Goal: Task Accomplishment & Management: Complete application form

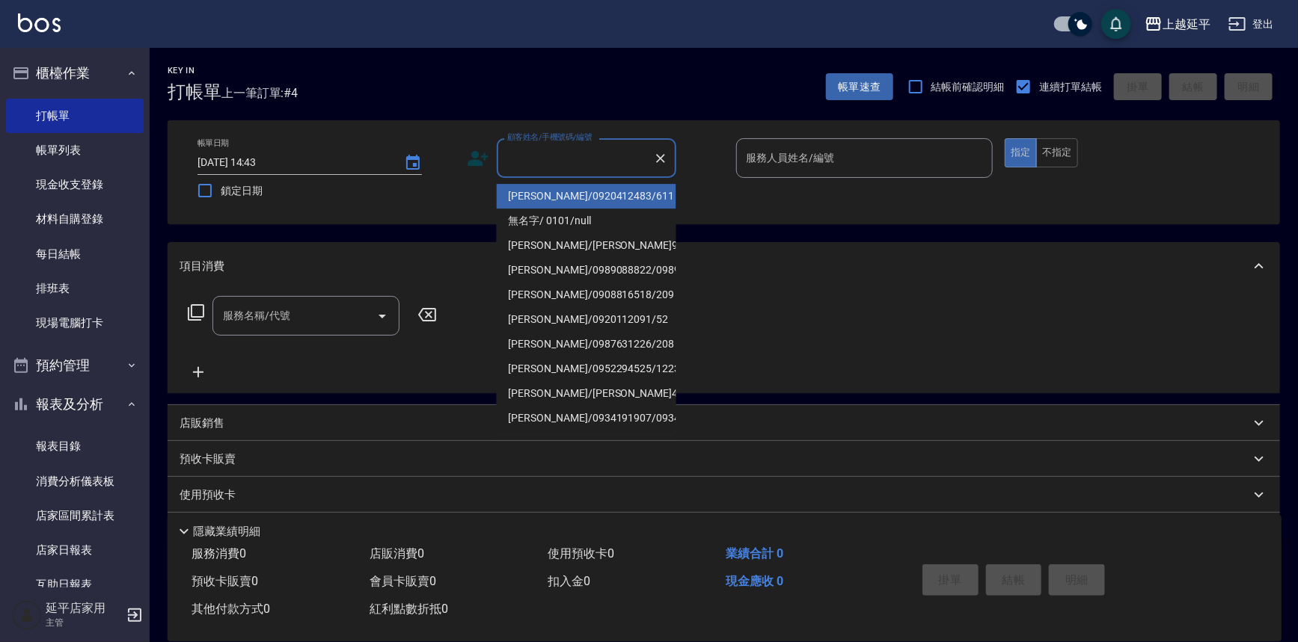
click at [628, 159] on input "顧客姓名/手機號碼/編號" at bounding box center [575, 158] width 144 height 26
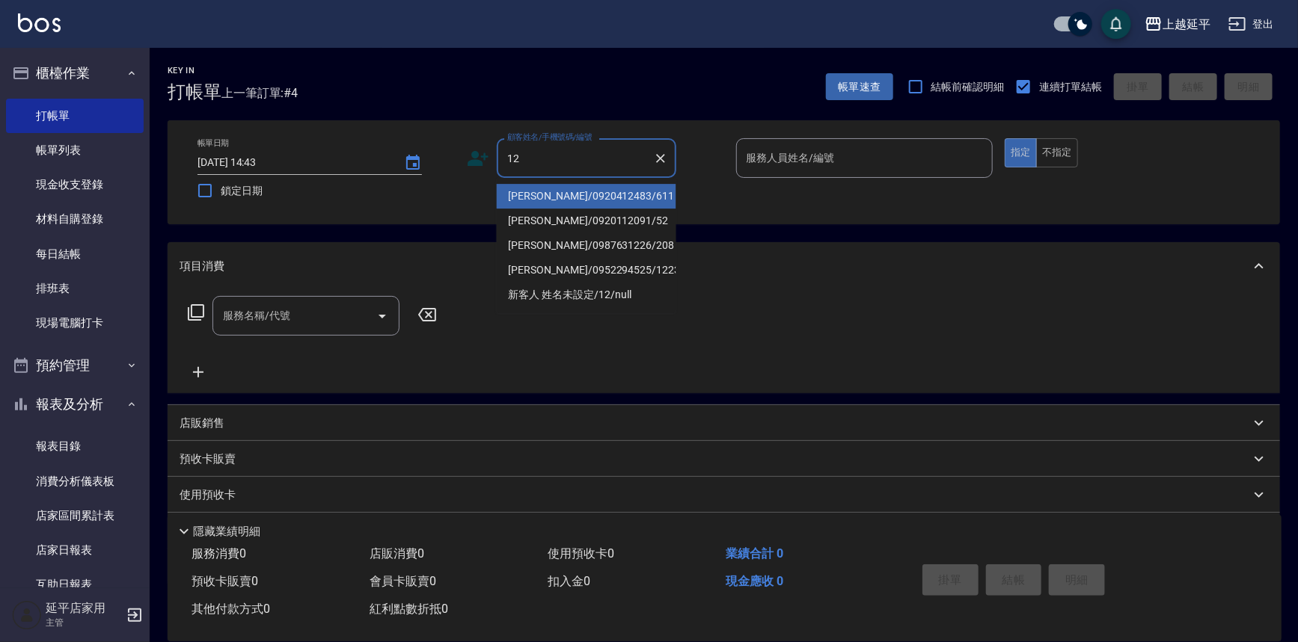
click at [631, 202] on li "[PERSON_NAME]/0920412483/611" at bounding box center [586, 196] width 179 height 25
type input "[PERSON_NAME]/0920412483/611"
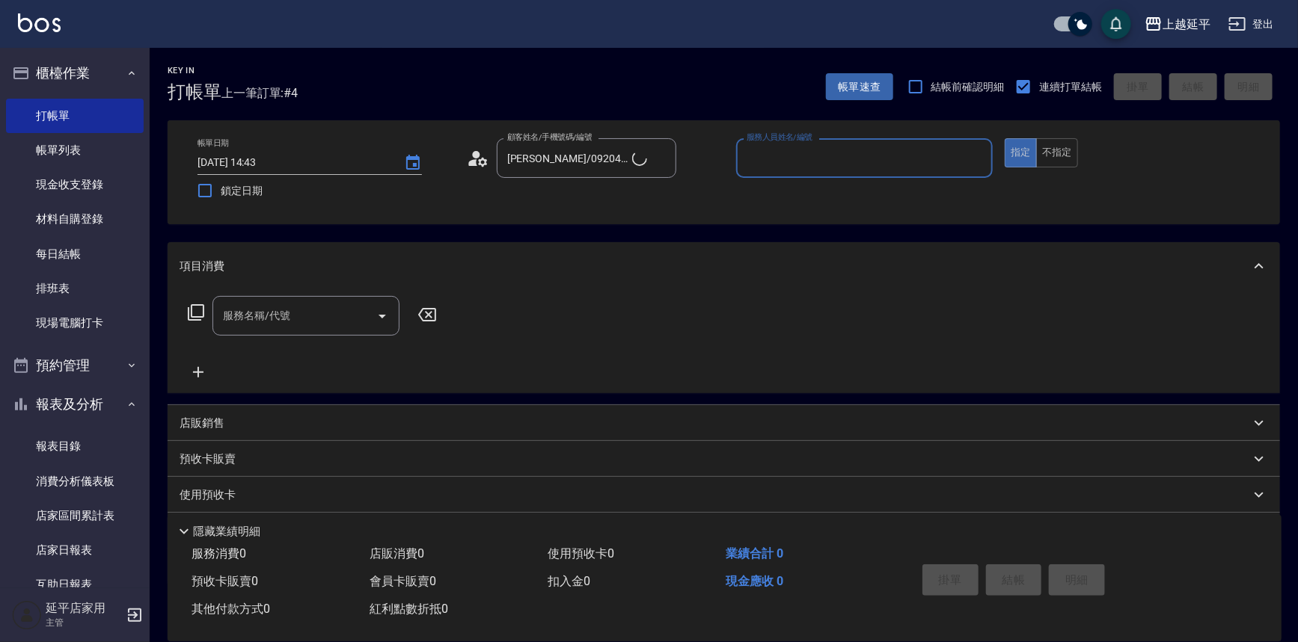
type input "Jessic-9"
click at [974, 159] on icon "Clear" at bounding box center [976, 158] width 15 height 15
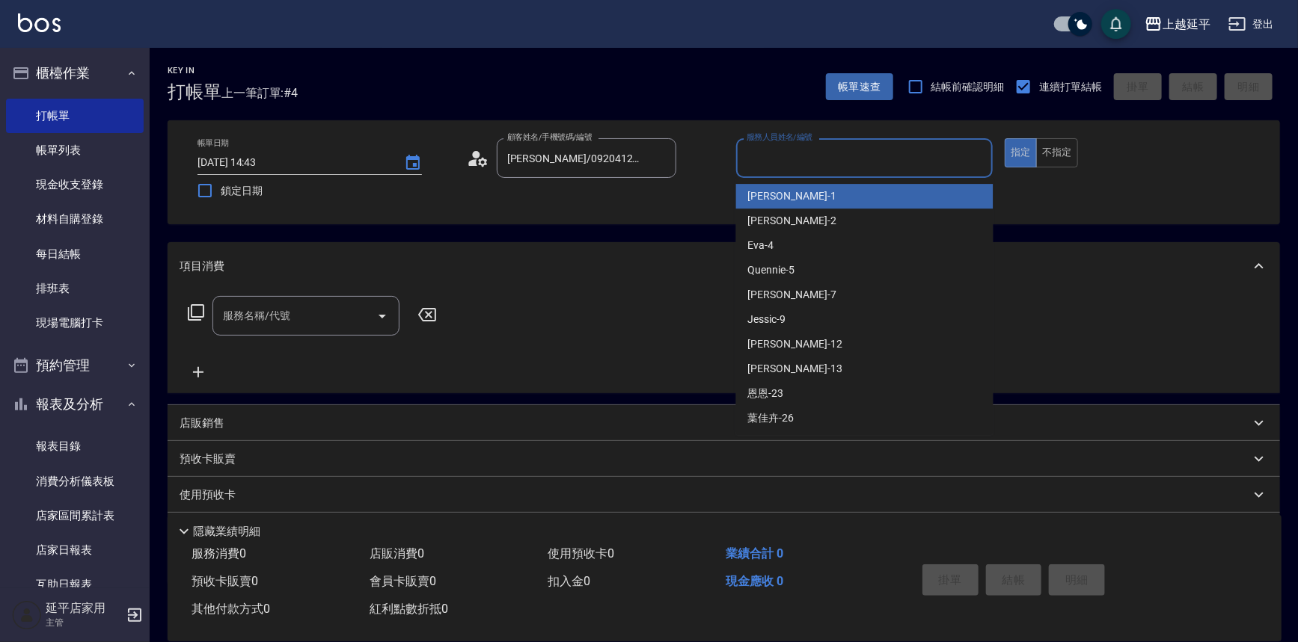
click at [954, 157] on input "服務人員姓名/編號" at bounding box center [865, 158] width 244 height 26
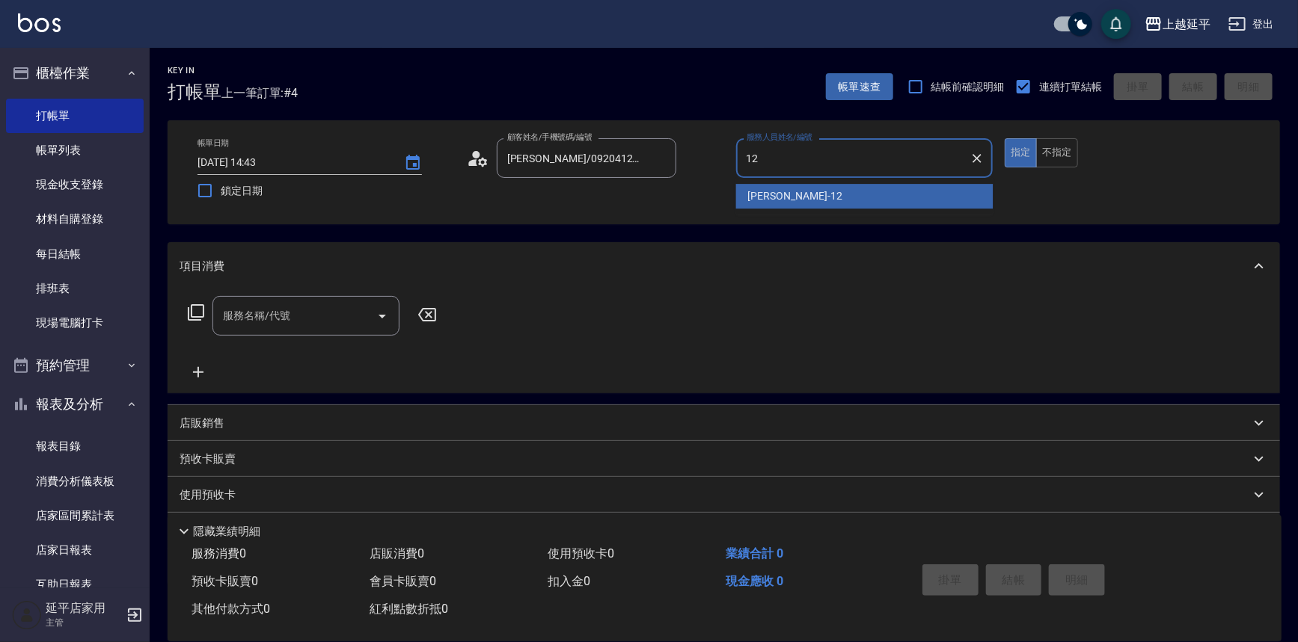
click at [868, 193] on div "[PERSON_NAME] -12" at bounding box center [864, 196] width 257 height 25
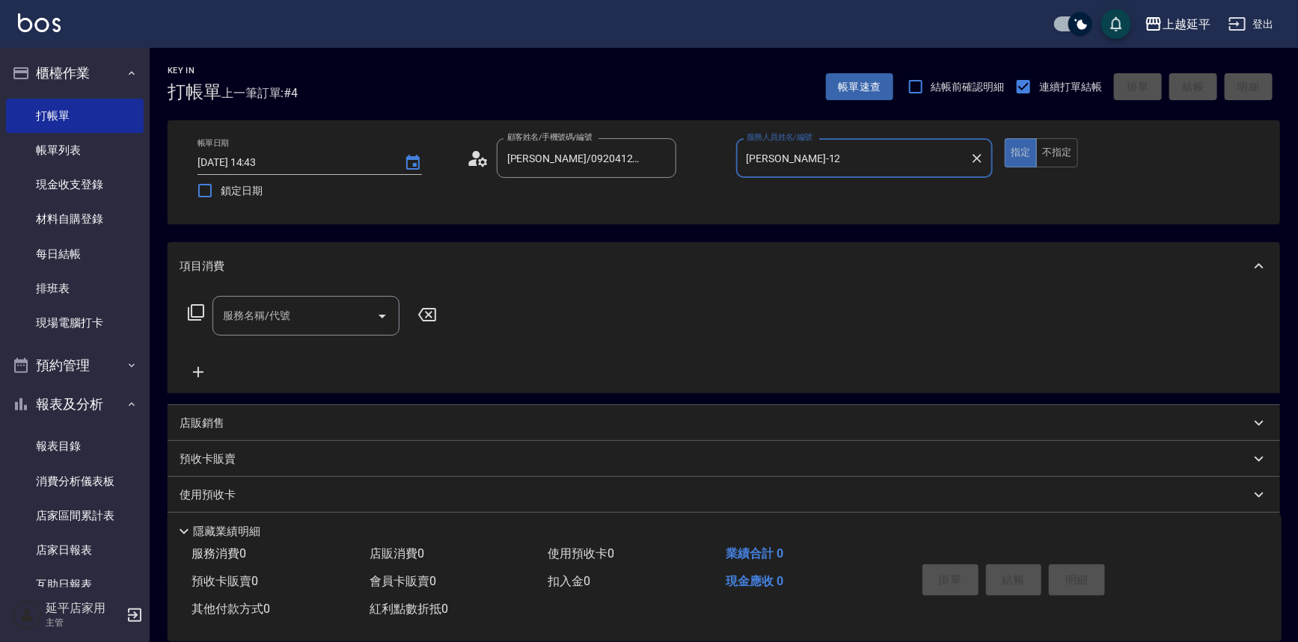
type input "[PERSON_NAME]-12"
click at [321, 309] on input "服務名稱/代號" at bounding box center [294, 316] width 151 height 26
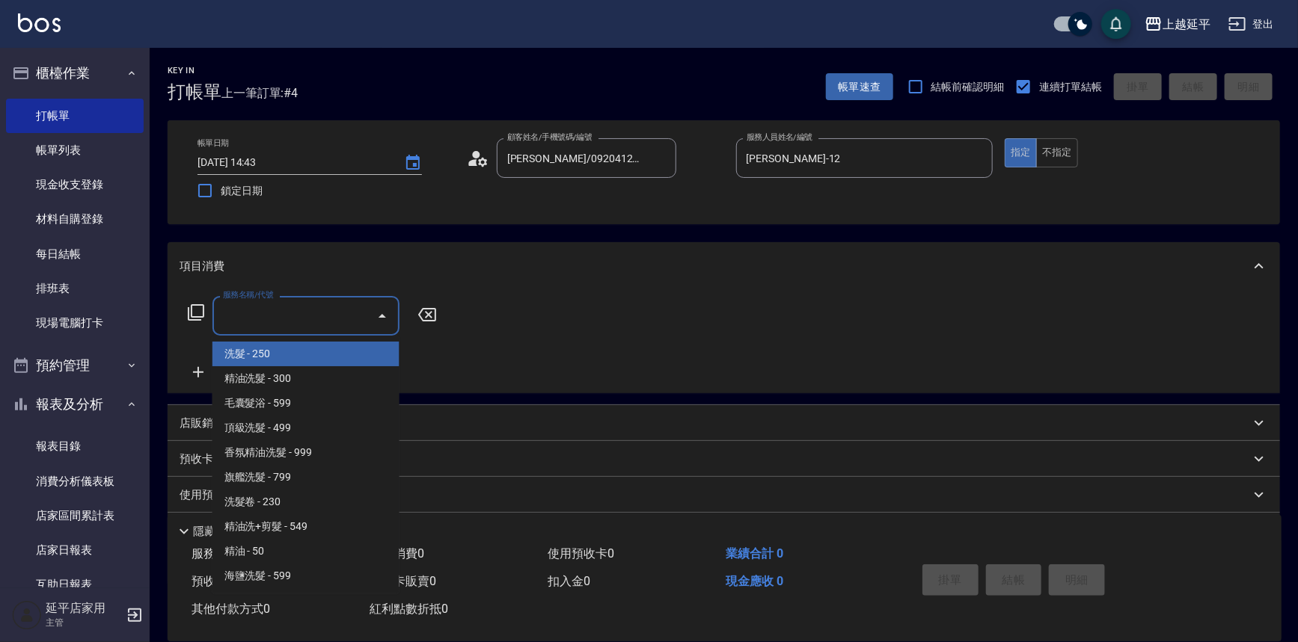
click at [297, 360] on span "洗髮 - 250" at bounding box center [305, 354] width 187 height 25
type input "洗髮(101)"
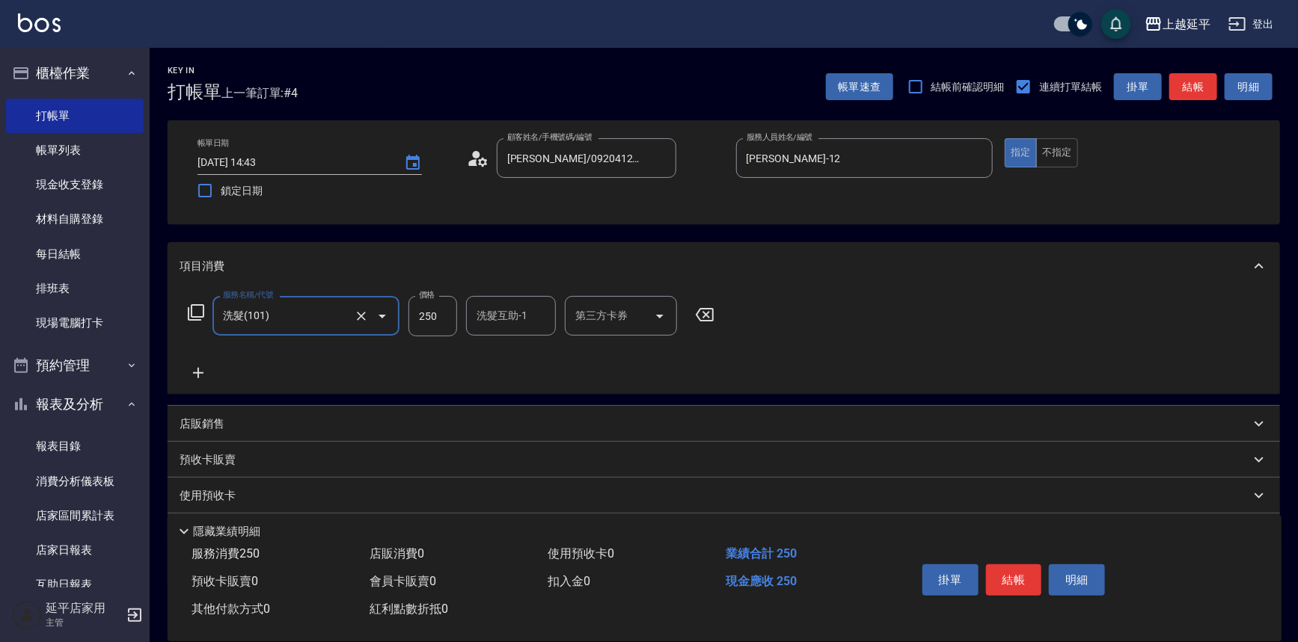
click at [441, 325] on input "250" at bounding box center [432, 316] width 49 height 40
type input "300"
click at [1010, 581] on button "結帳" at bounding box center [1014, 580] width 56 height 31
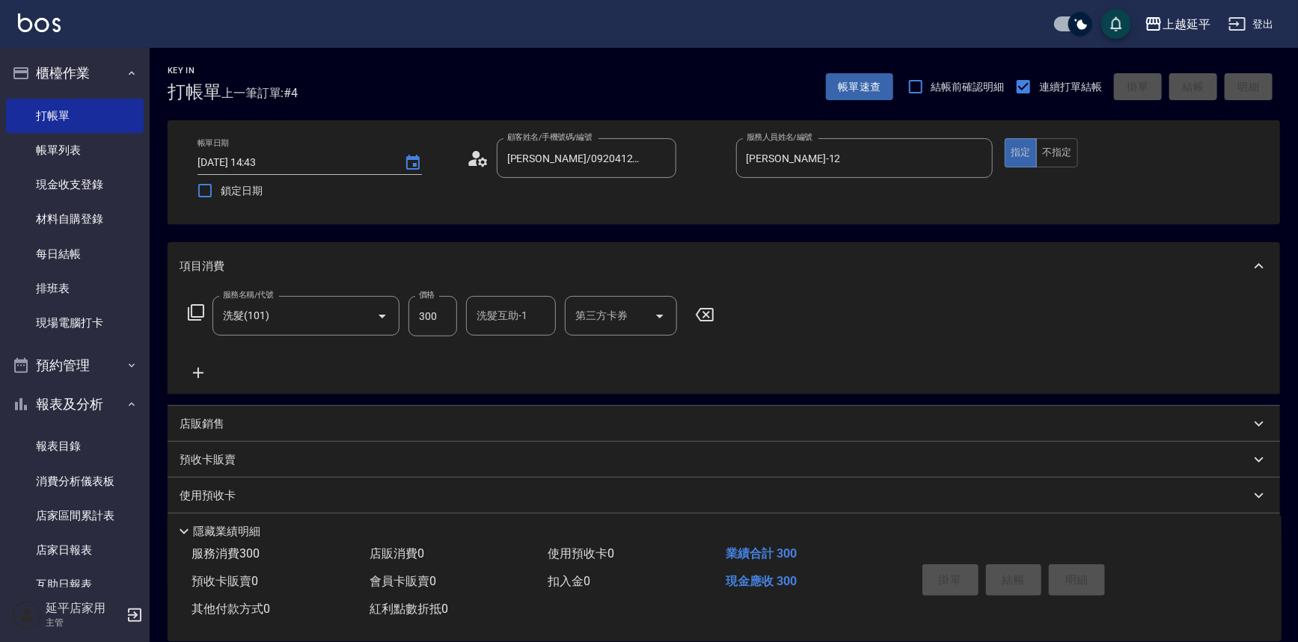
type input "[DATE] 15:40"
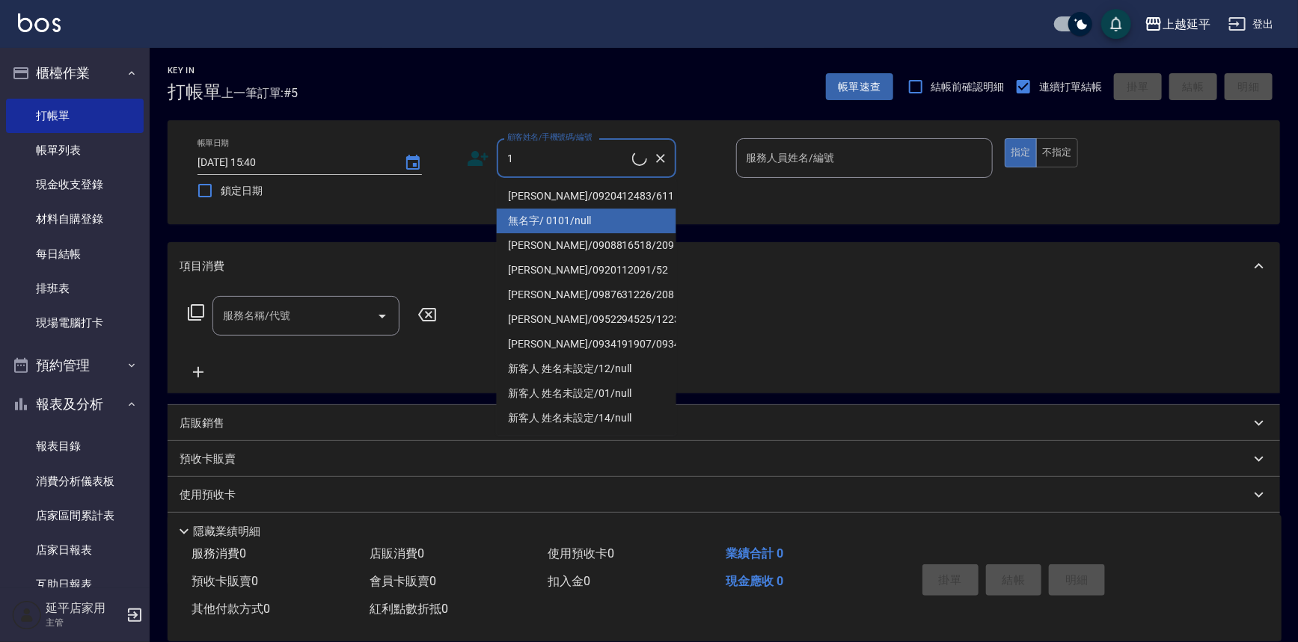
click at [543, 217] on li "無名字/ 0101/null" at bounding box center [586, 221] width 179 height 25
type input "無名字/ 0101/null"
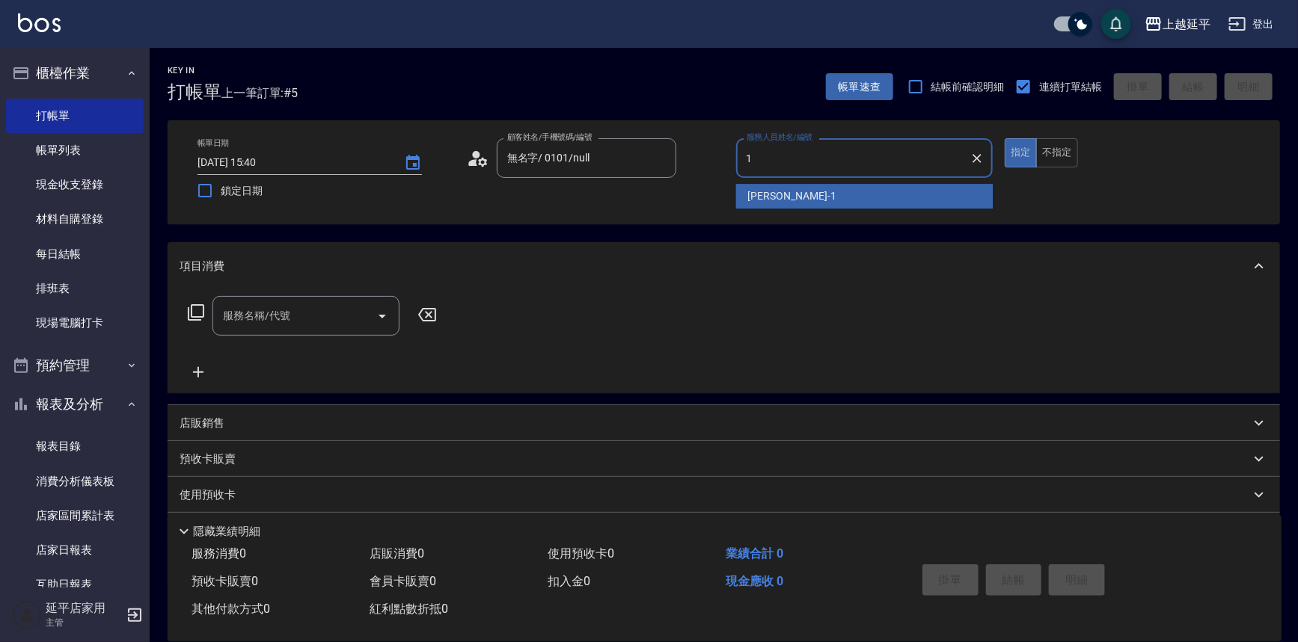
click at [772, 197] on span "[PERSON_NAME]-1" at bounding box center [792, 196] width 88 height 16
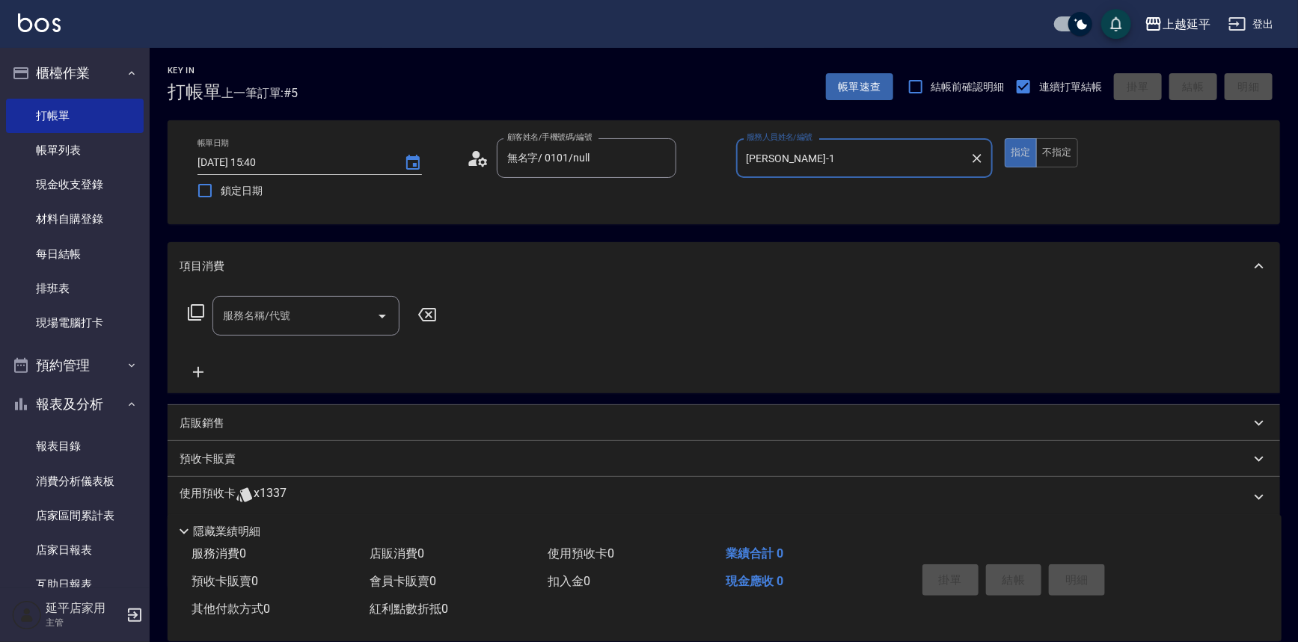
click at [384, 315] on icon "Open" at bounding box center [381, 317] width 7 height 4
type input "[PERSON_NAME]-1"
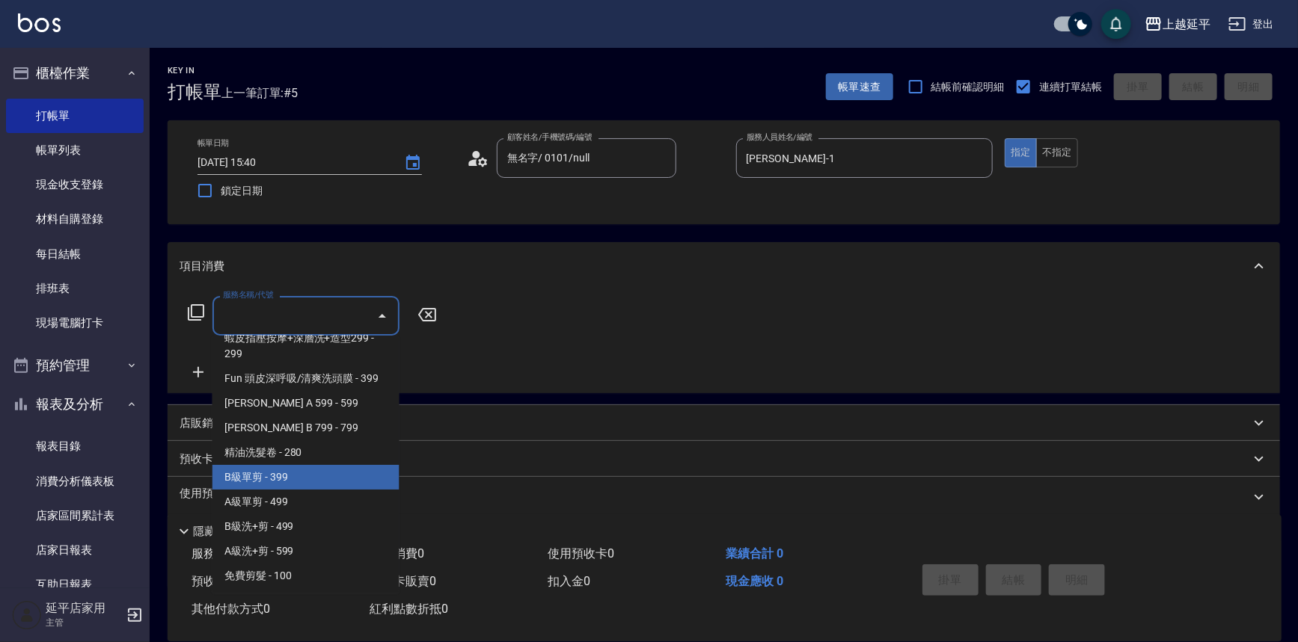
scroll to position [408, 0]
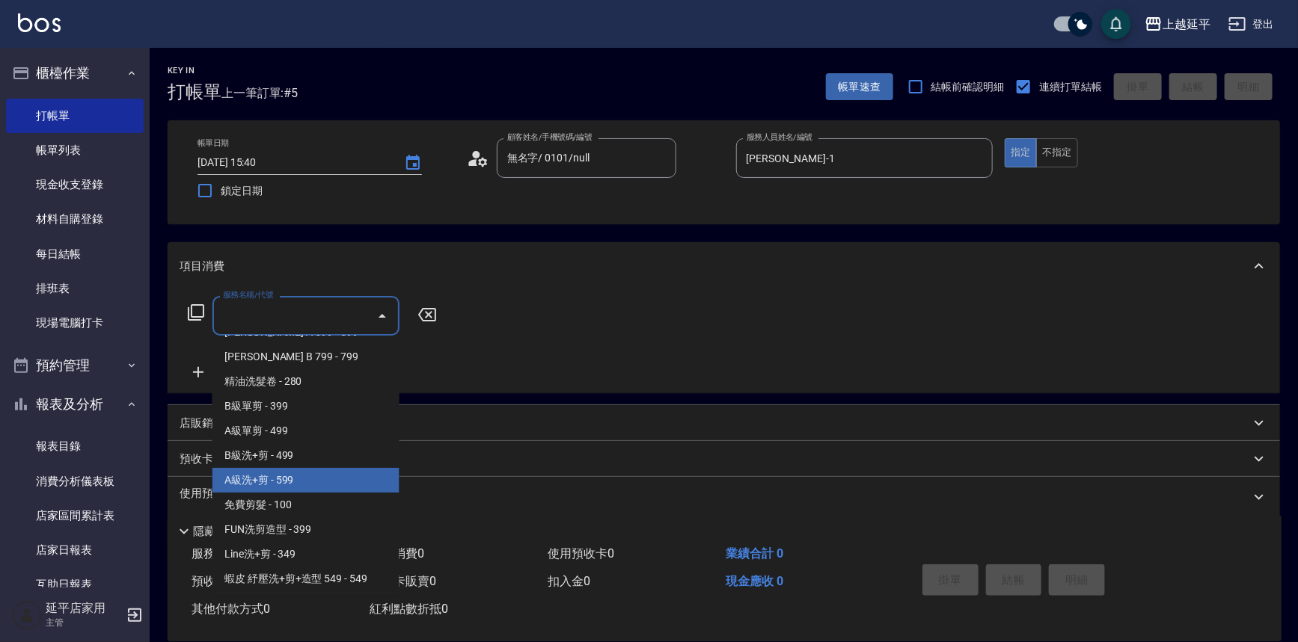
click at [311, 482] on span "A級洗+剪 - 599" at bounding box center [305, 480] width 187 height 25
type input "A級洗+剪(204)"
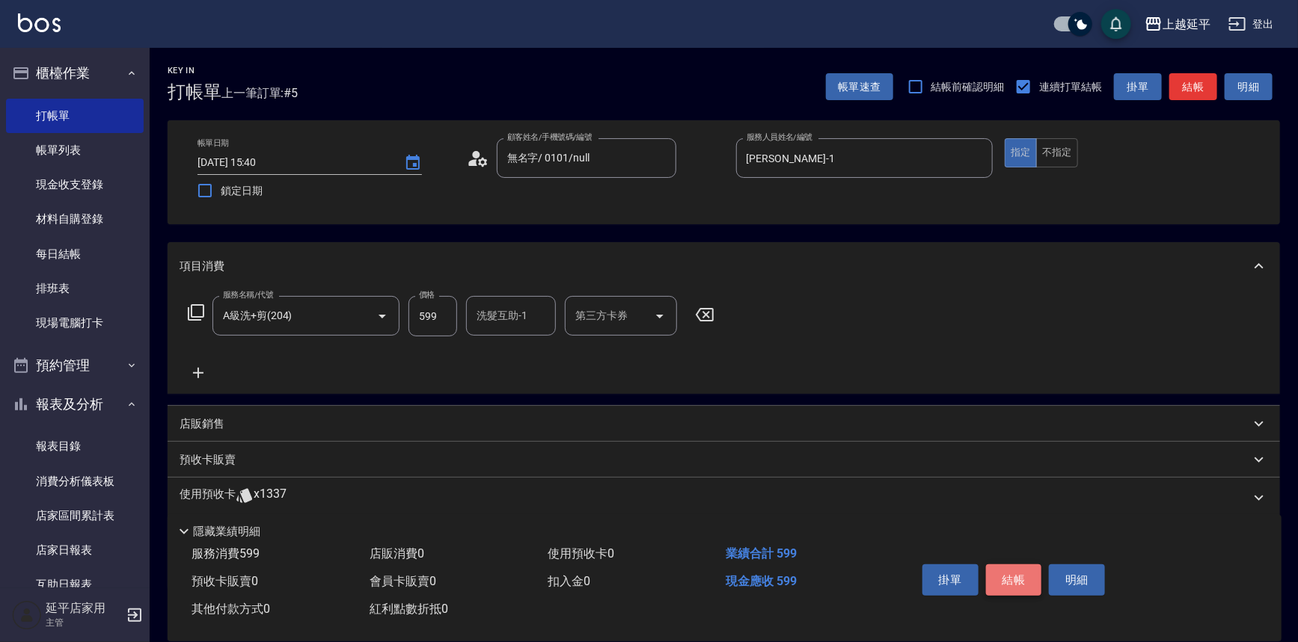
click at [1002, 576] on button "結帳" at bounding box center [1014, 580] width 56 height 31
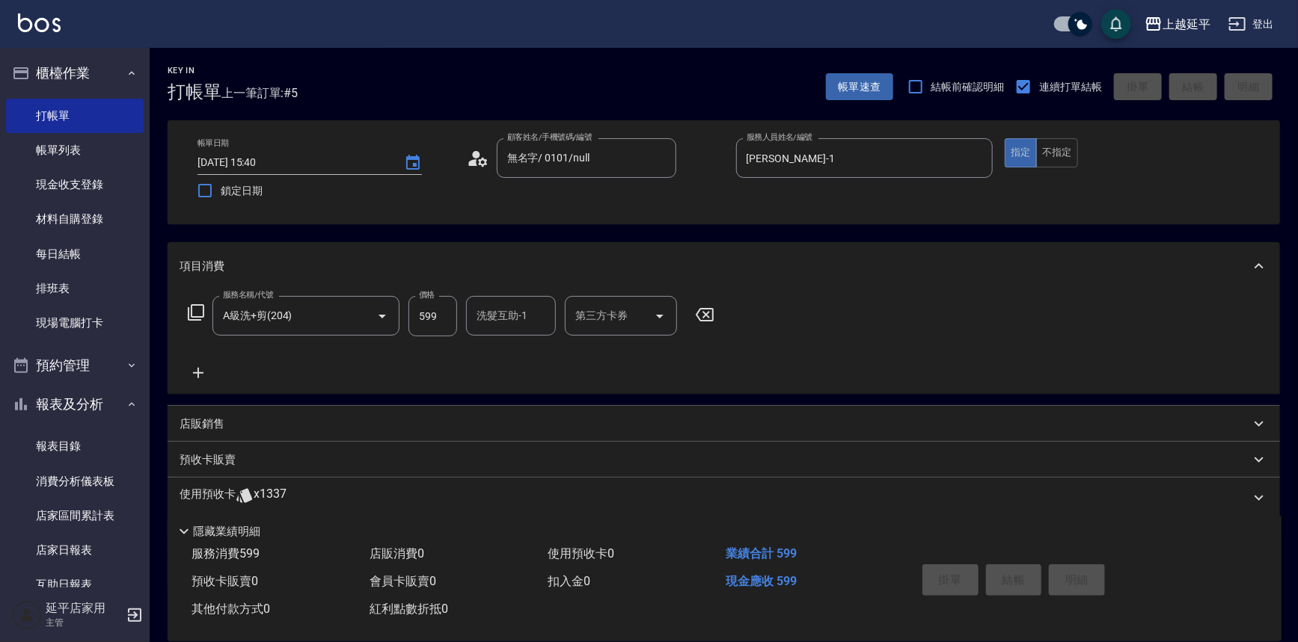
type input "[DATE] 15:44"
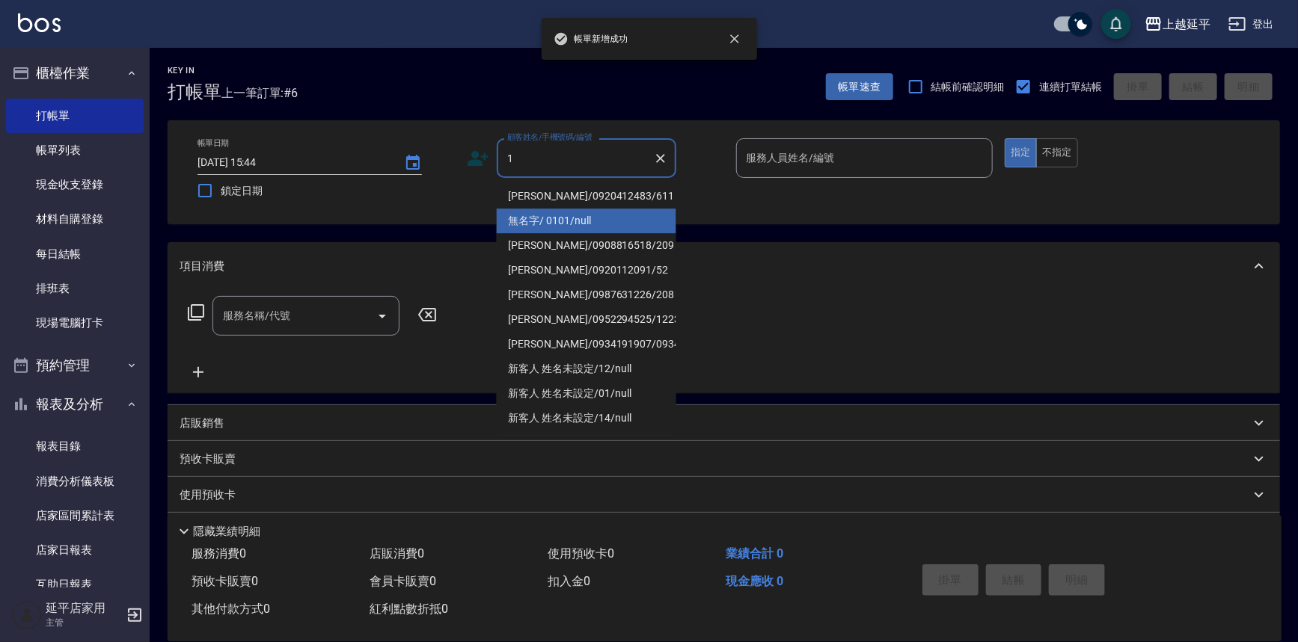
drag, startPoint x: 532, startPoint y: 213, endPoint x: 550, endPoint y: 206, distance: 19.4
click at [532, 213] on li "無名字/ 0101/null" at bounding box center [586, 221] width 179 height 25
type input "無名字/ 0101/null"
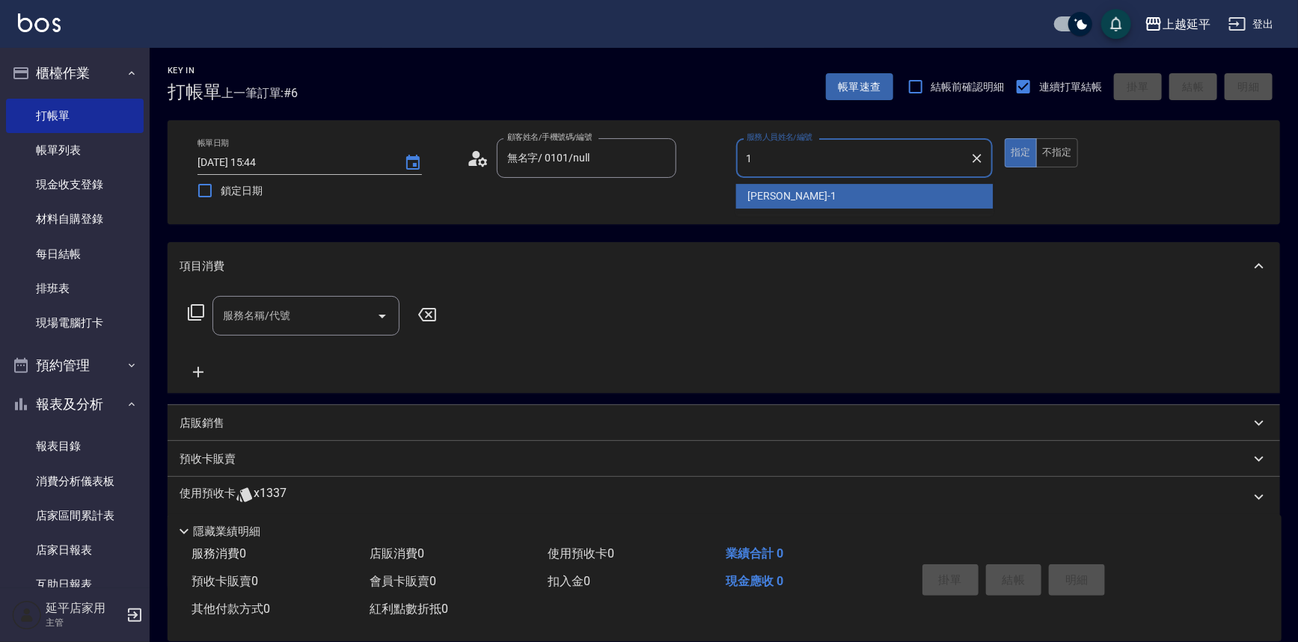
click at [752, 198] on span "[PERSON_NAME]-1" at bounding box center [792, 196] width 88 height 16
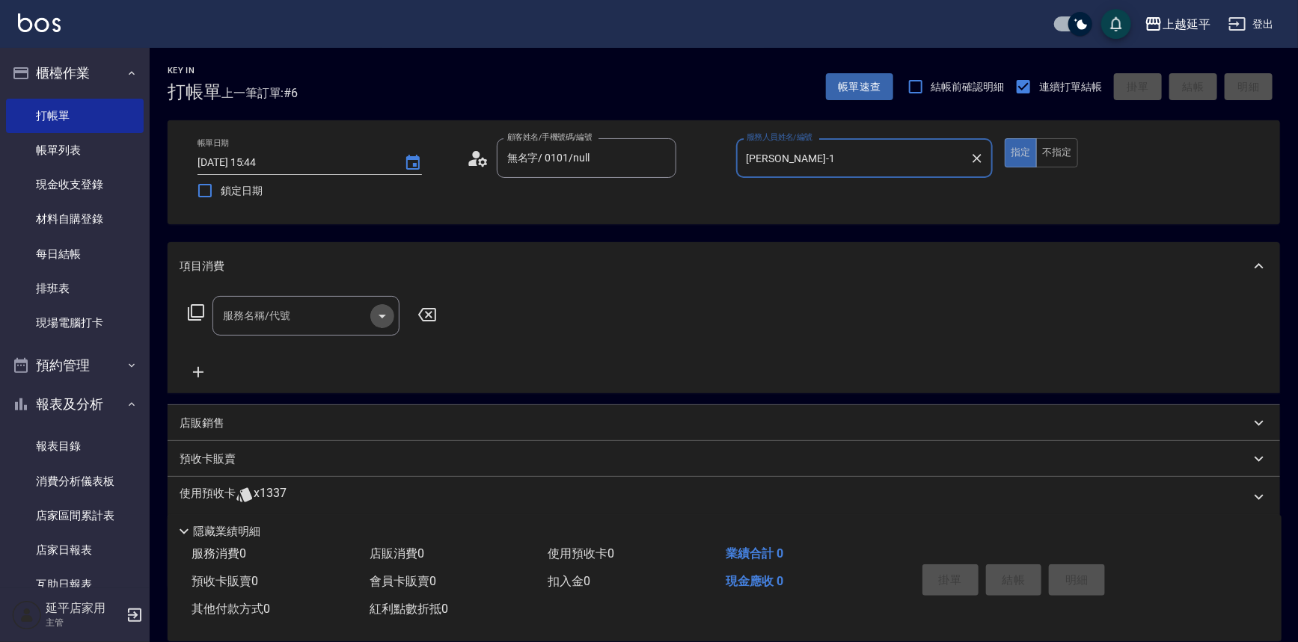
click at [386, 315] on icon "Open" at bounding box center [382, 316] width 18 height 18
type input "[PERSON_NAME]-1"
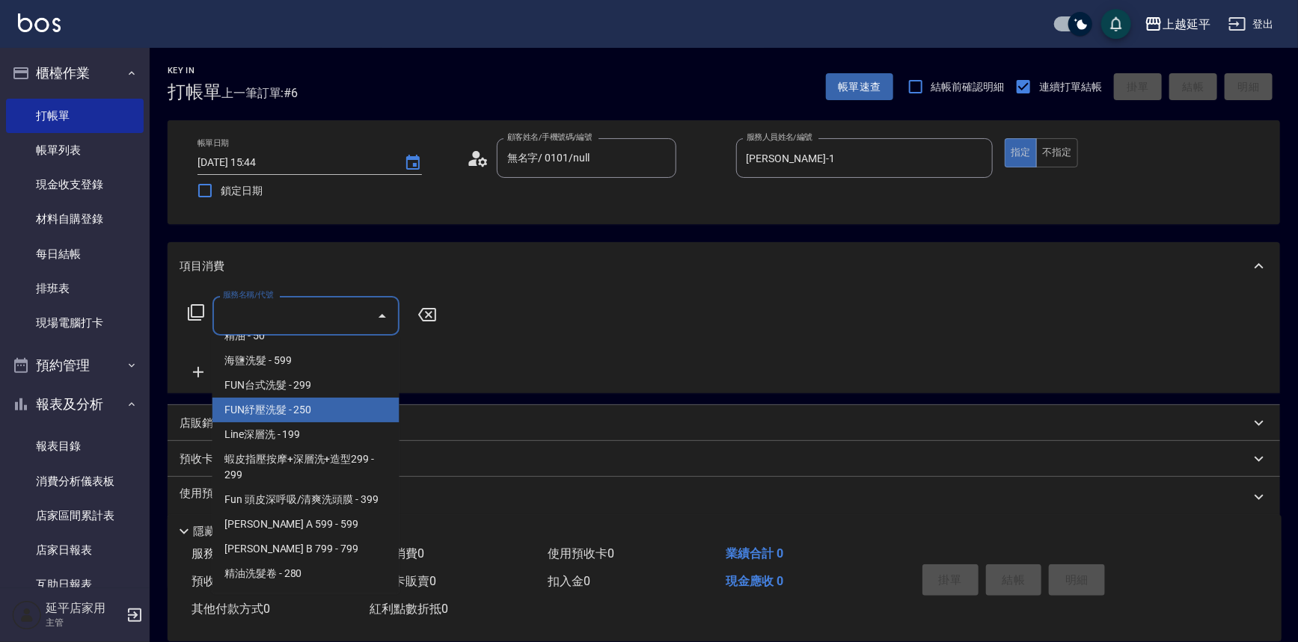
scroll to position [271, 0]
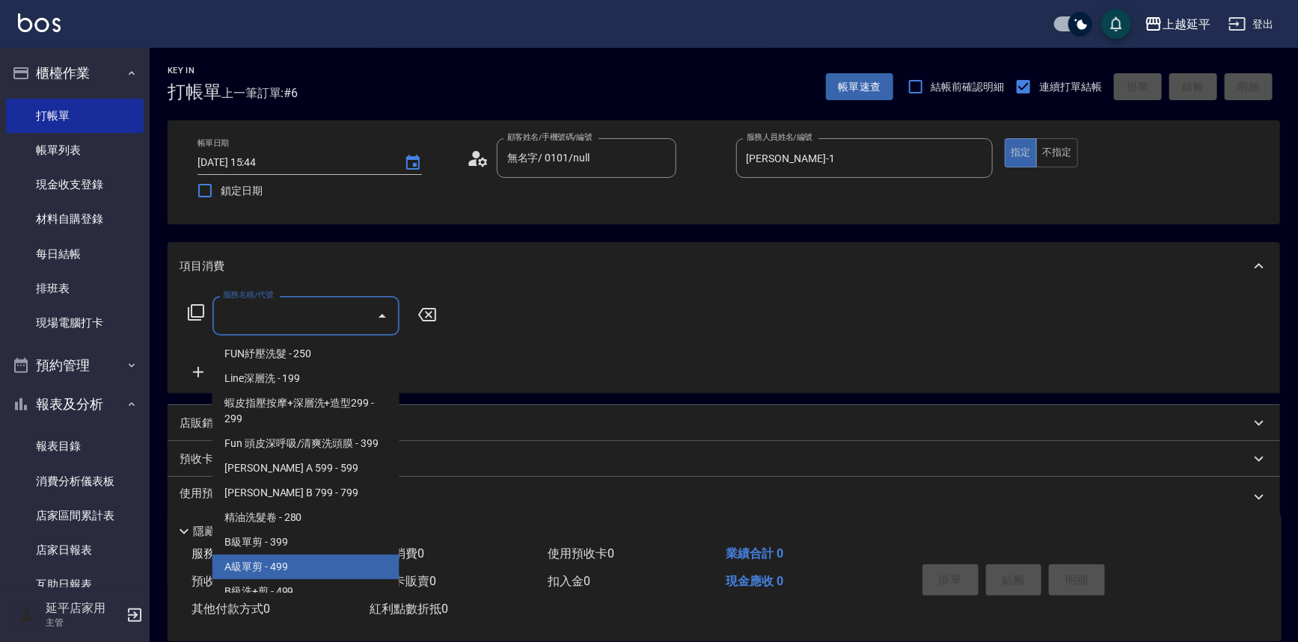
click at [283, 573] on span "A級單剪 - 499" at bounding box center [305, 567] width 187 height 25
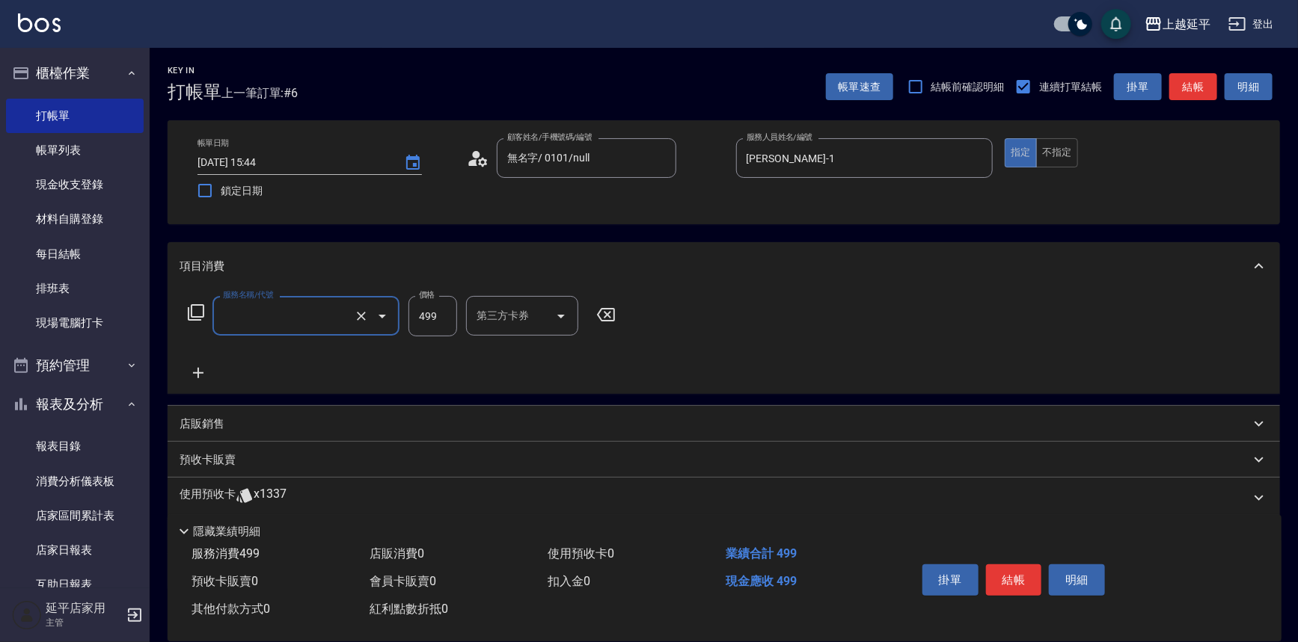
type input "A級單剪(202)"
click at [1001, 575] on button "結帳" at bounding box center [1014, 580] width 56 height 31
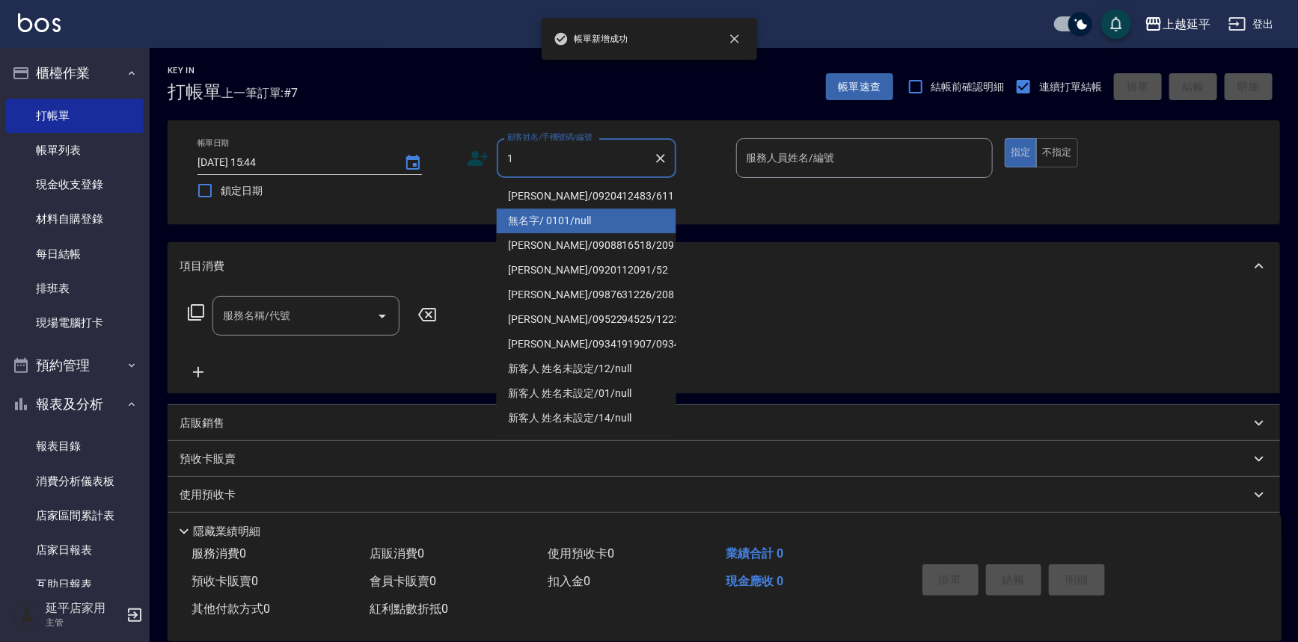
click at [546, 221] on li "無名字/ 0101/null" at bounding box center [586, 221] width 179 height 25
type input "無名字/ 0101/null"
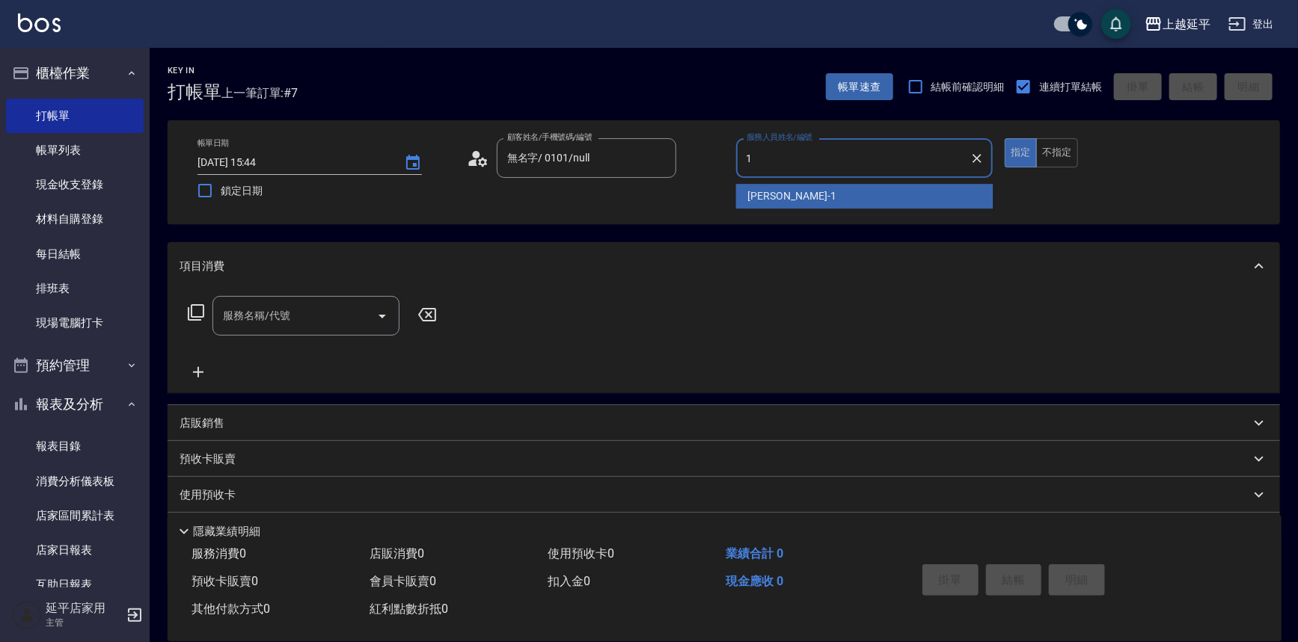
click at [777, 203] on span "[PERSON_NAME]-1" at bounding box center [792, 196] width 88 height 16
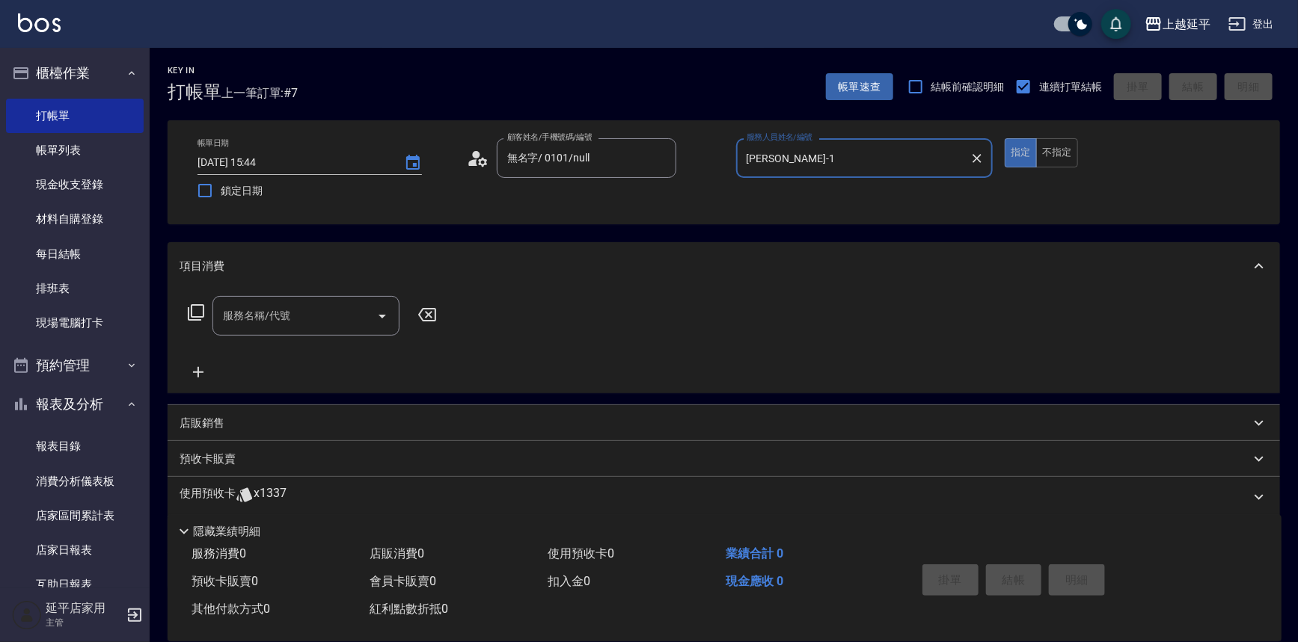
type input "[PERSON_NAME]-1"
click at [200, 311] on icon at bounding box center [196, 313] width 18 height 18
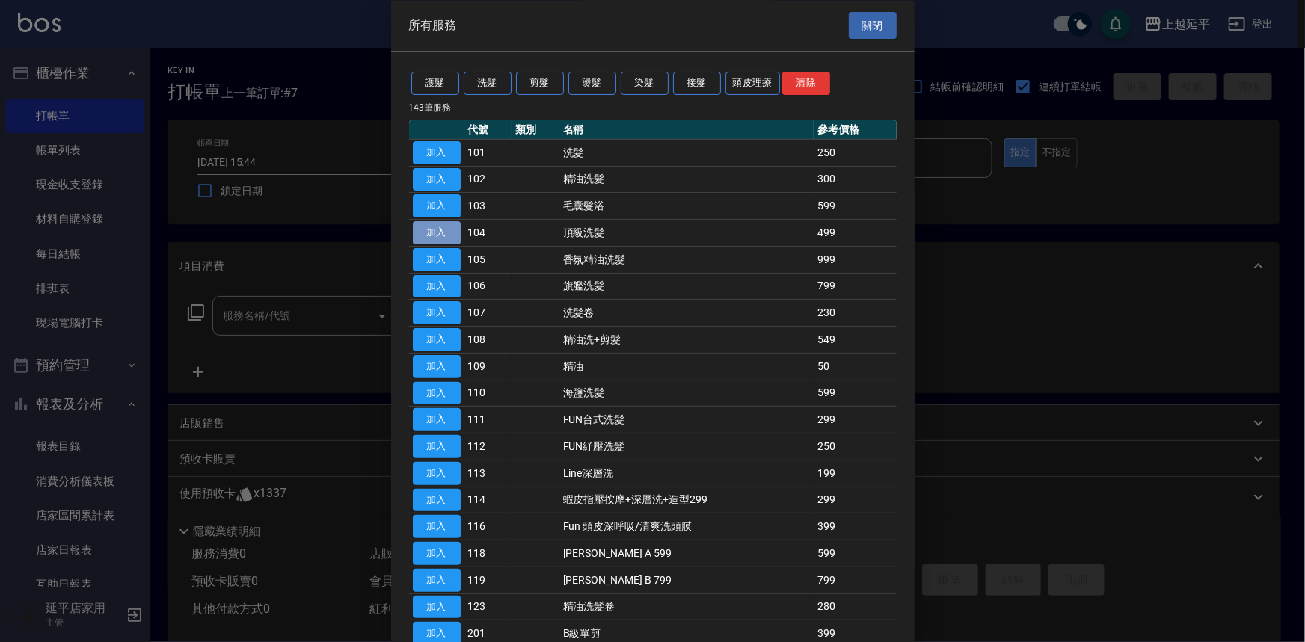
click at [441, 232] on button "加入" at bounding box center [437, 233] width 48 height 23
type input "頂級洗髮(104)"
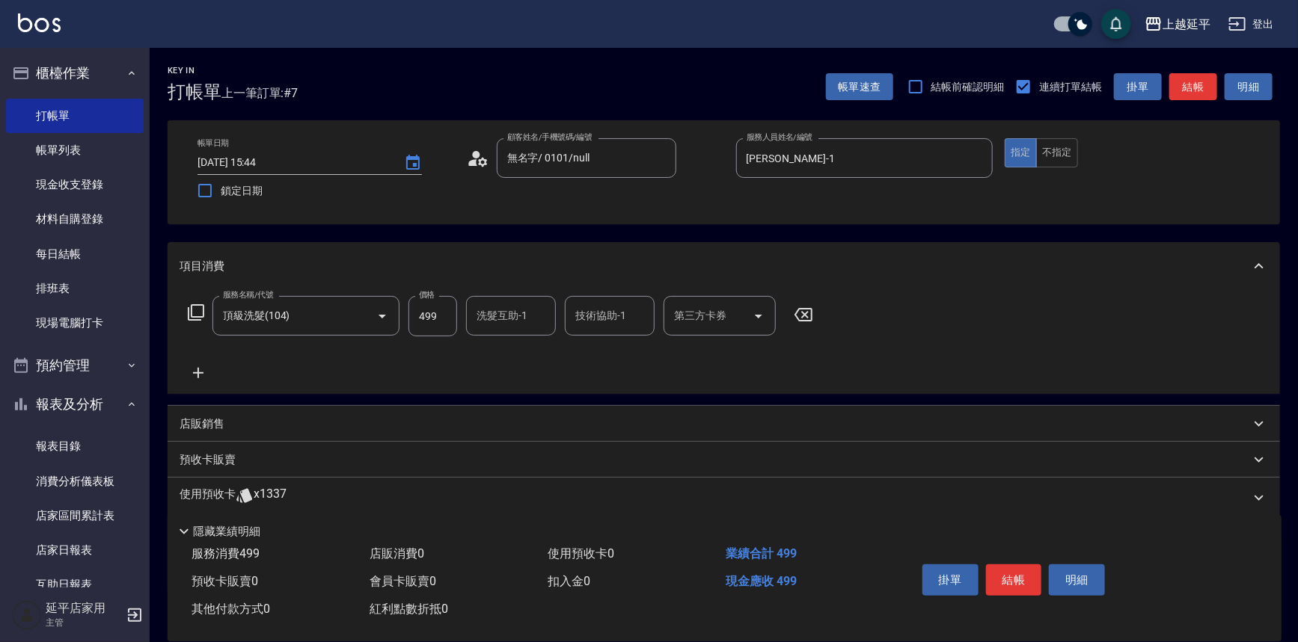
click at [611, 307] on div "技術協助-1 技術協助-1" at bounding box center [610, 316] width 90 height 40
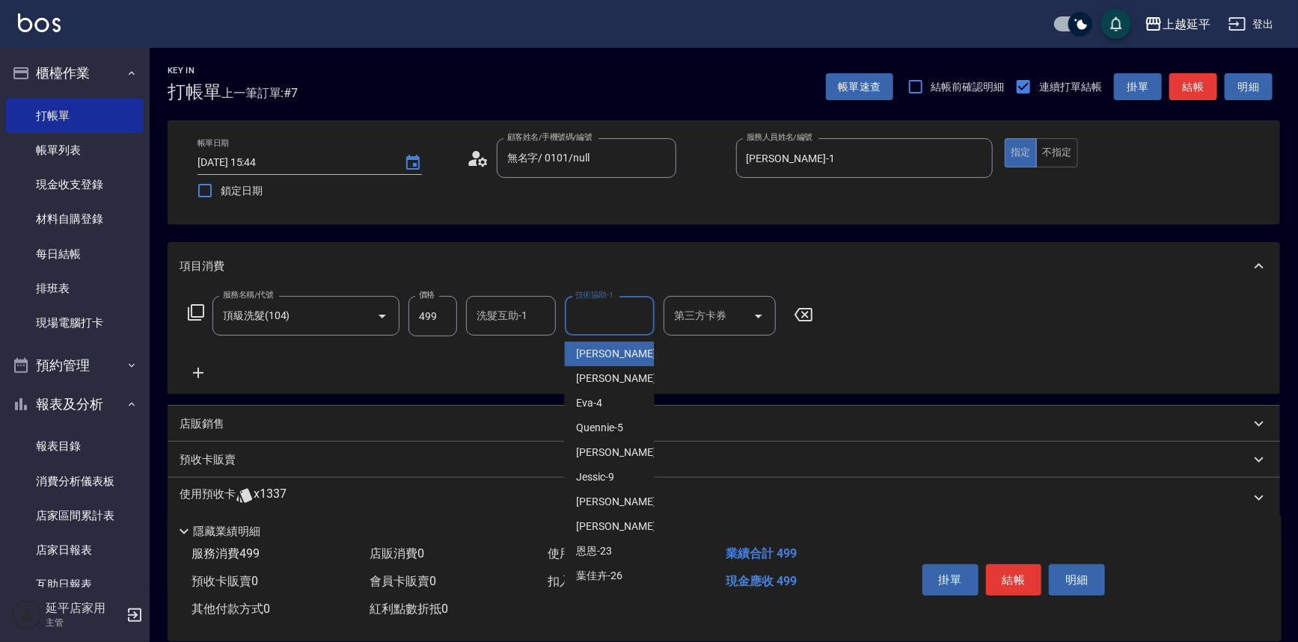
click at [836, 366] on div "服務名稱/代號 頂級洗髮(104) 服務名稱/代號 價格 499 價格 洗髮互助-1 洗髮互助-1 技術協助-1 技術協助-1 第三方卡券 第三方卡券" at bounding box center [724, 342] width 1112 height 104
click at [583, 316] on input "技術協助-1" at bounding box center [609, 316] width 76 height 26
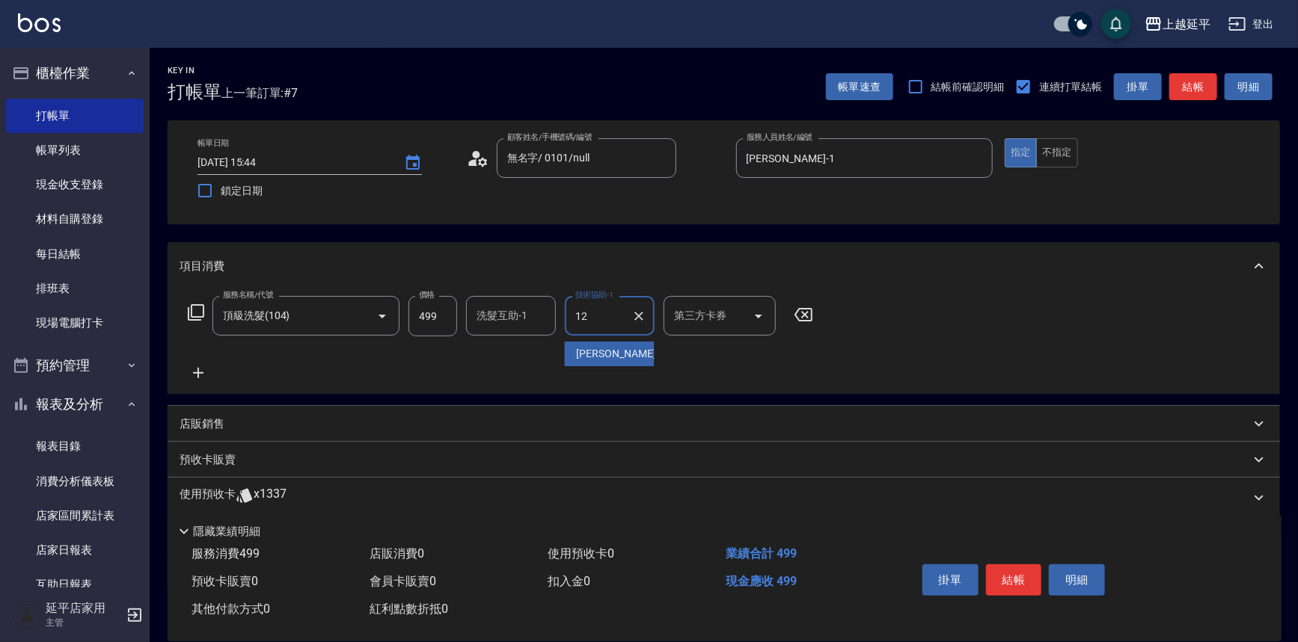
click at [580, 353] on span "[PERSON_NAME] -12" at bounding box center [624, 354] width 94 height 16
type input "[PERSON_NAME]-12"
click at [1024, 583] on button "結帳" at bounding box center [1014, 580] width 56 height 31
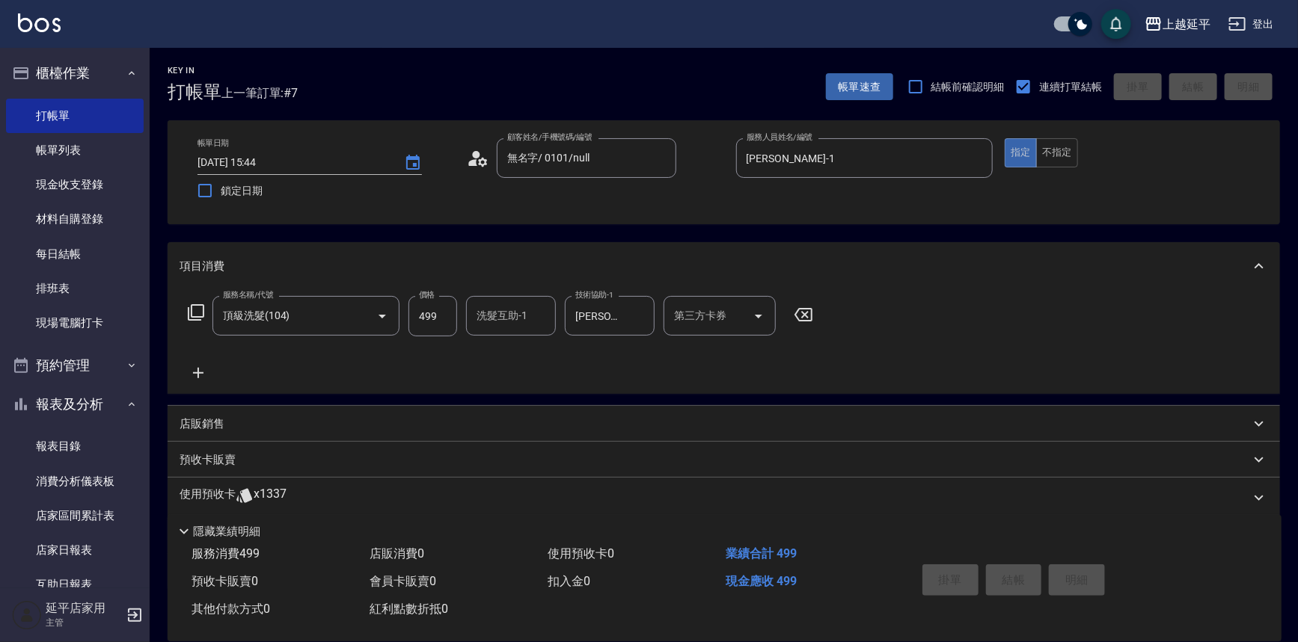
type input "[DATE] 15:45"
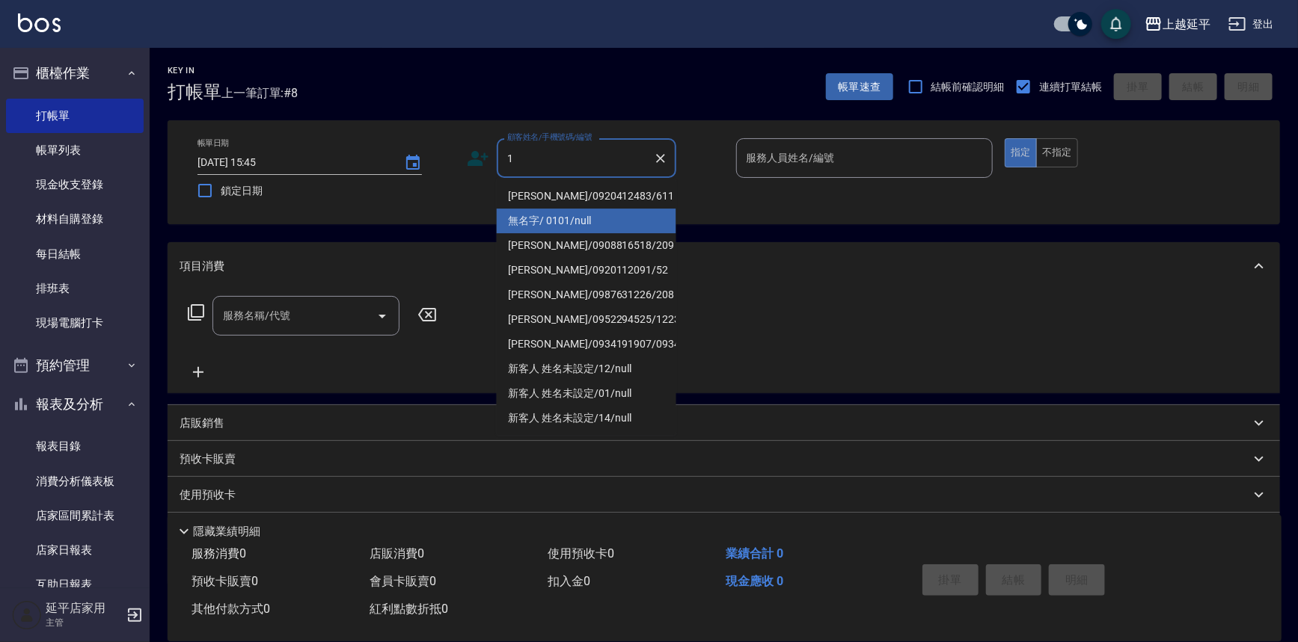
click at [583, 221] on li "無名字/ 0101/null" at bounding box center [586, 221] width 179 height 25
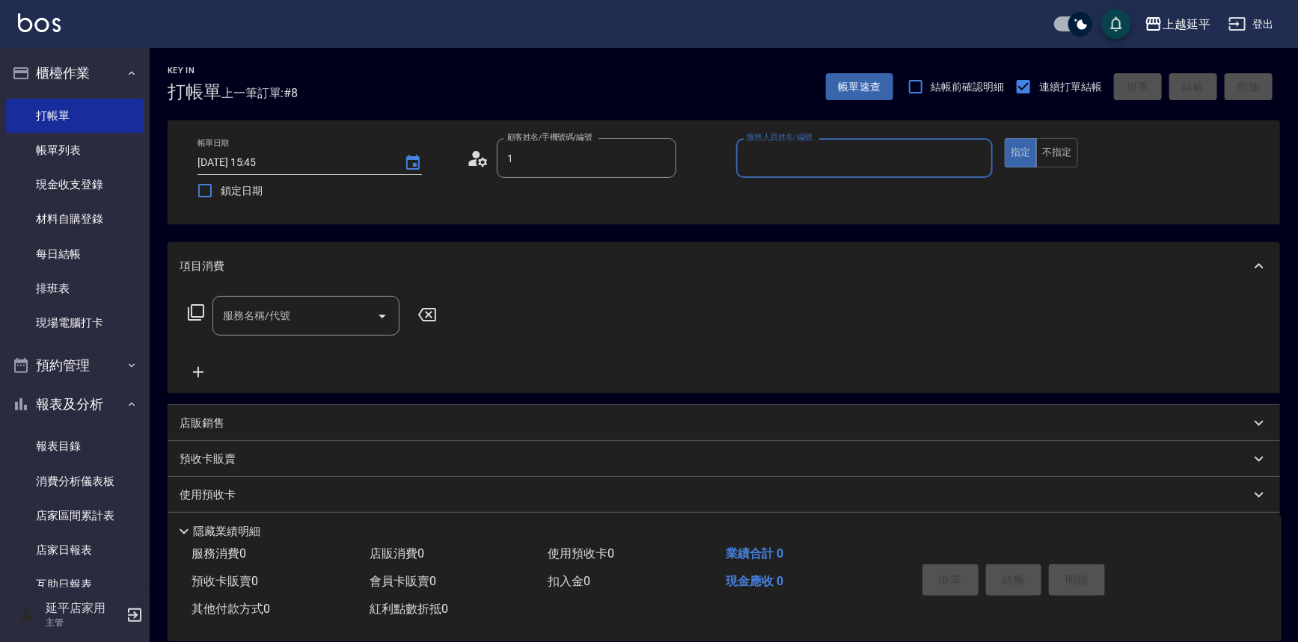
type input "無名字/ 0101/null"
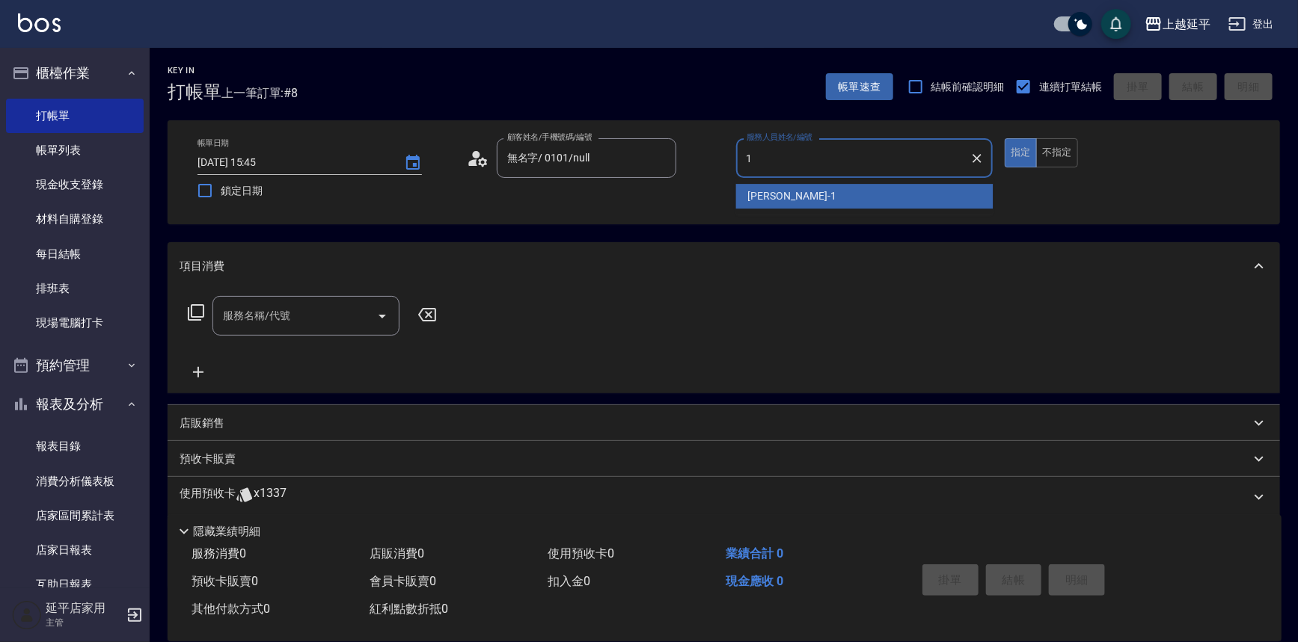
click at [758, 197] on span "[PERSON_NAME]-1" at bounding box center [792, 196] width 88 height 16
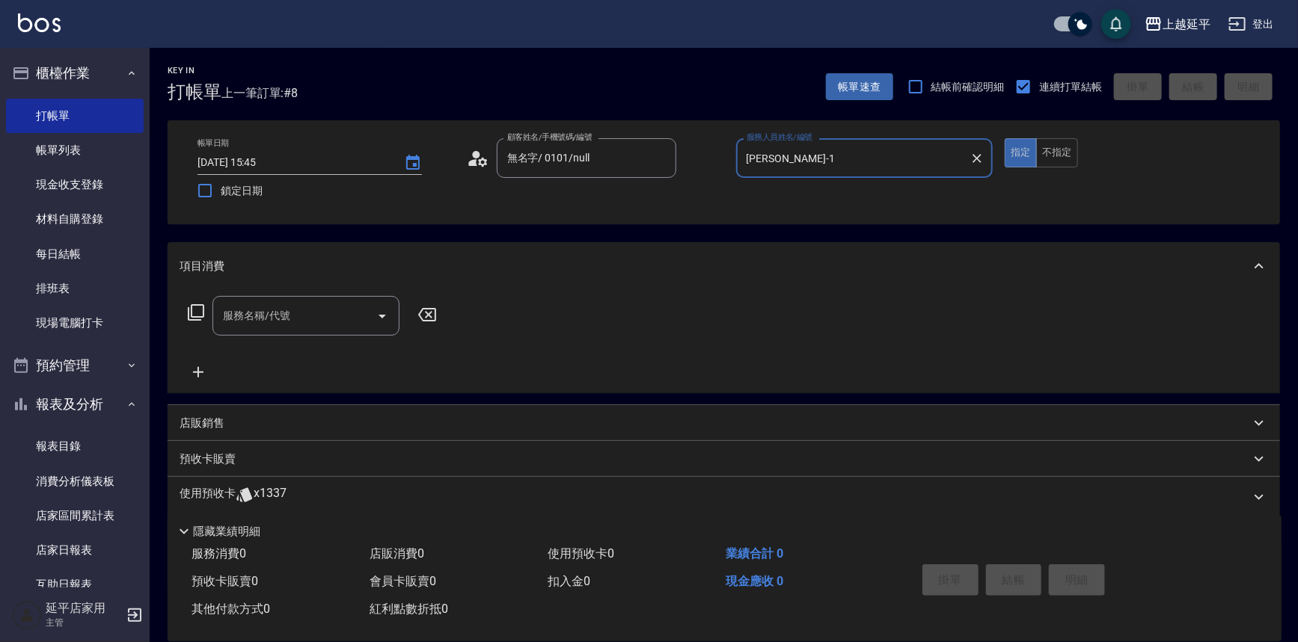
click at [389, 307] on icon "Open" at bounding box center [382, 316] width 18 height 18
type input "[PERSON_NAME]-1"
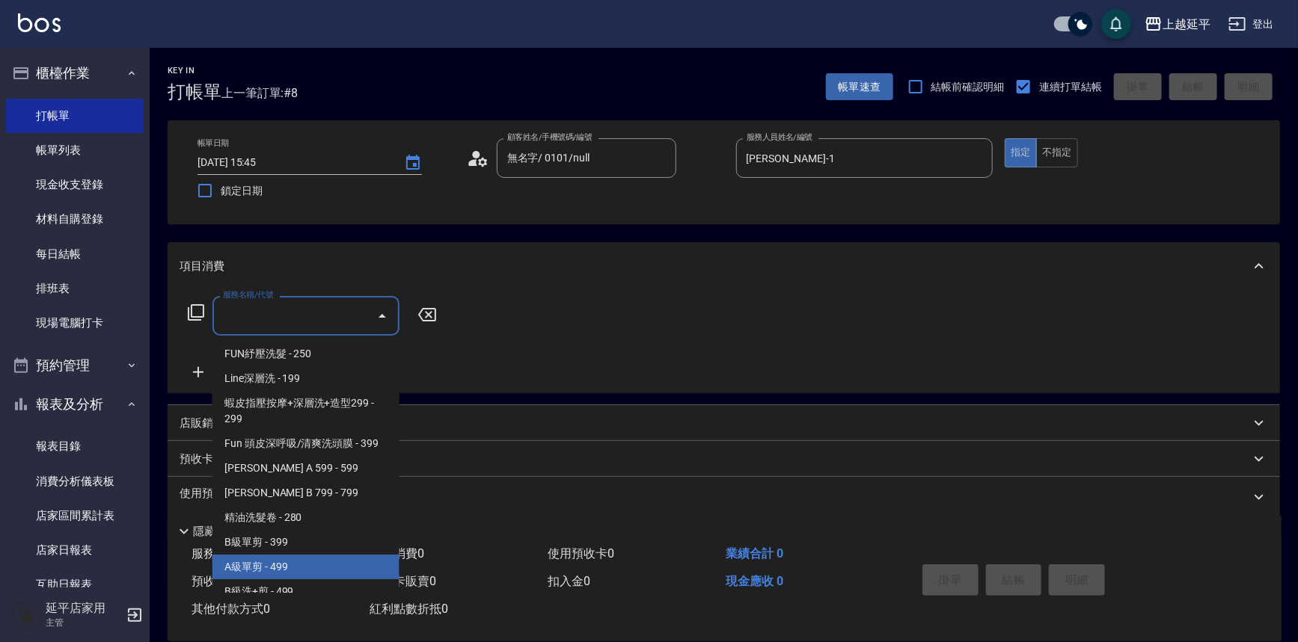
click at [308, 566] on span "A級單剪 - 499" at bounding box center [305, 567] width 187 height 25
type input "A級單剪(202)"
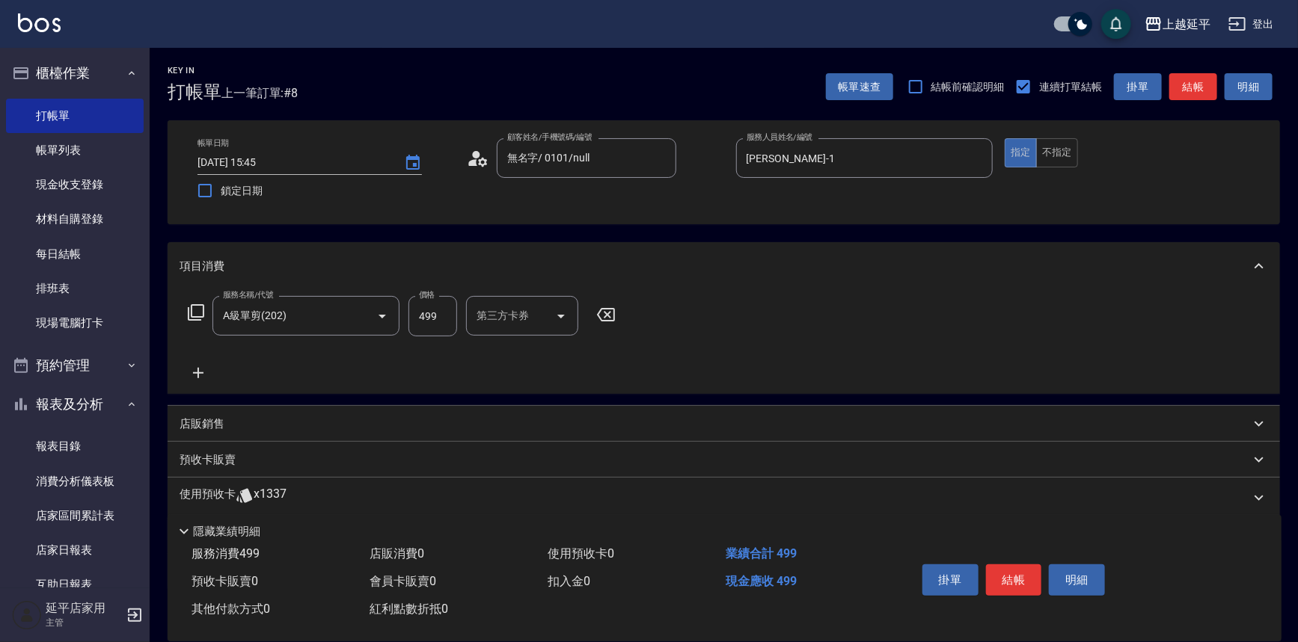
click at [195, 317] on icon at bounding box center [196, 312] width 16 height 16
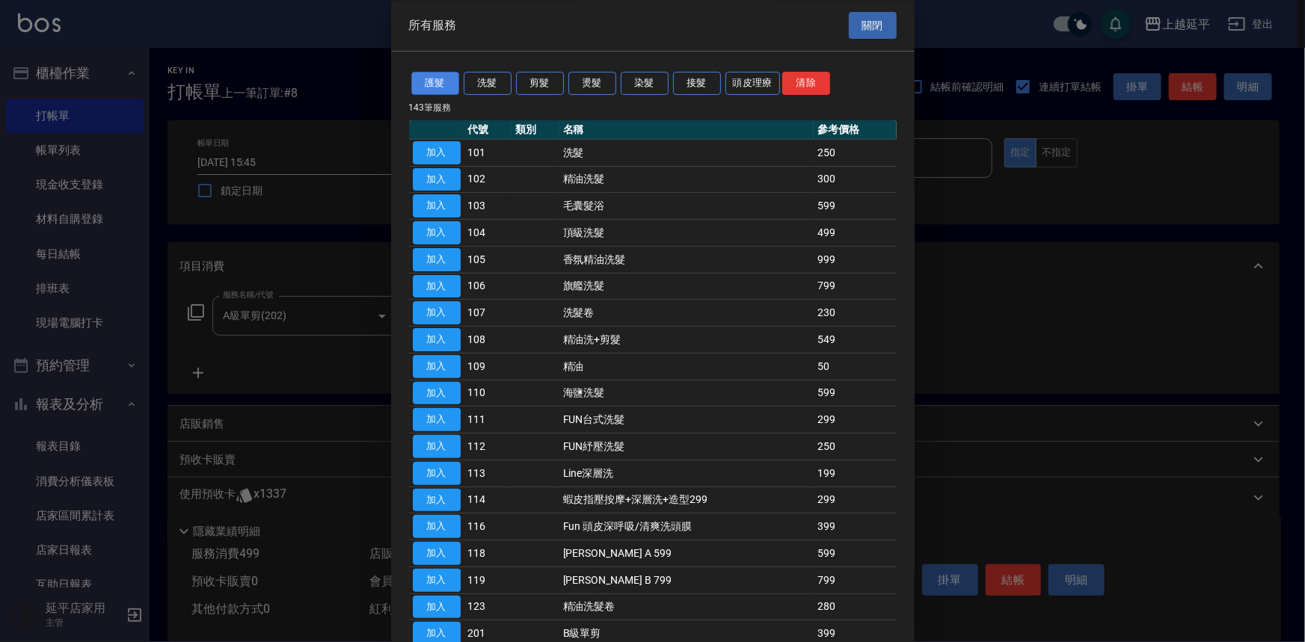
click at [446, 80] on button "護髮" at bounding box center [435, 84] width 48 height 23
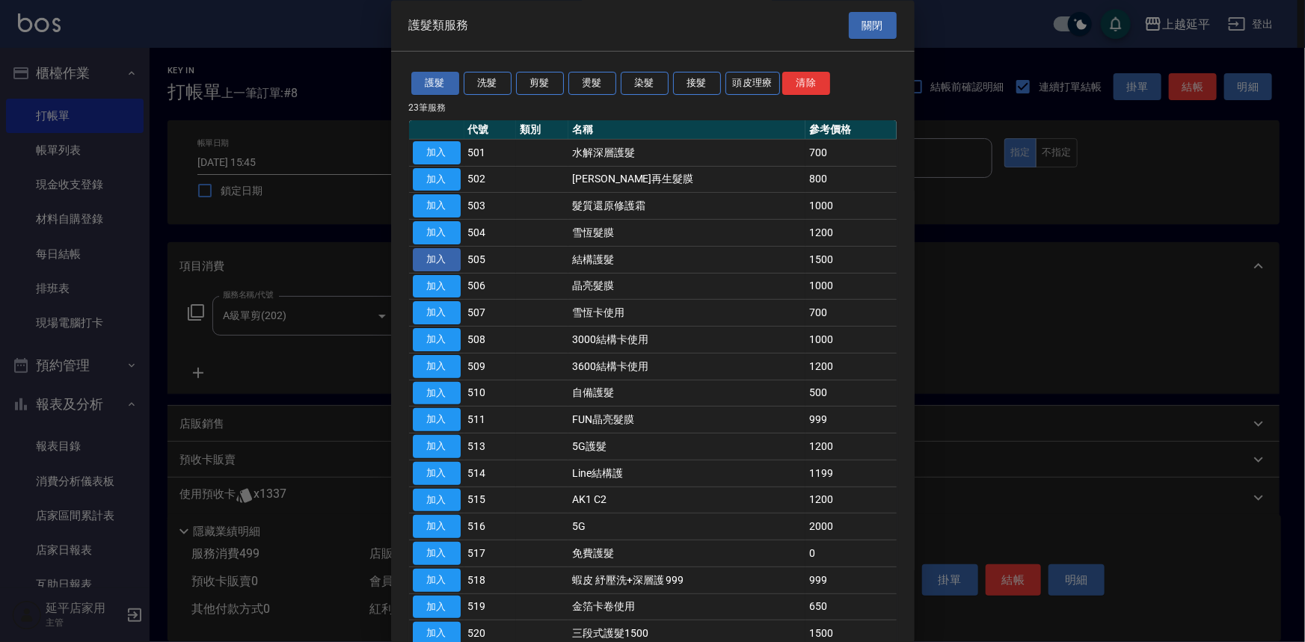
click at [454, 261] on button "加入" at bounding box center [437, 259] width 48 height 23
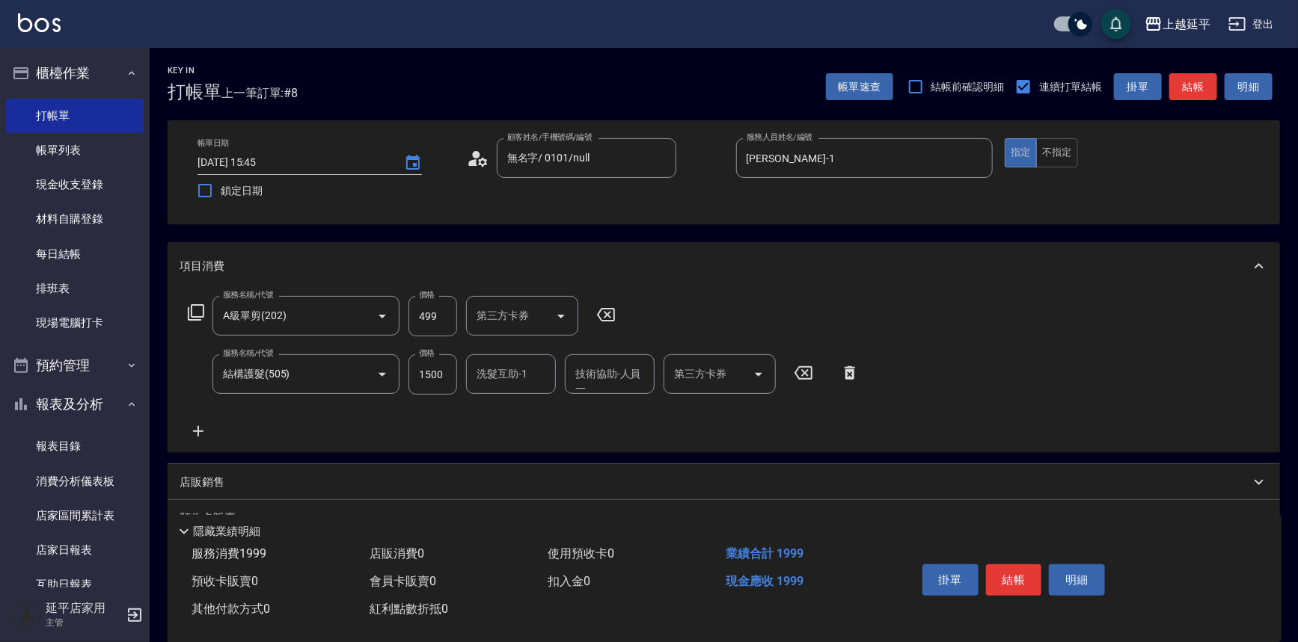
click at [494, 377] on input "洗髮互助-1" at bounding box center [511, 374] width 76 height 26
drag, startPoint x: 535, startPoint y: 413, endPoint x: 568, endPoint y: 392, distance: 39.6
click at [535, 412] on div "丞宗 -29" at bounding box center [511, 412] width 90 height 25
type input "丞宗-29"
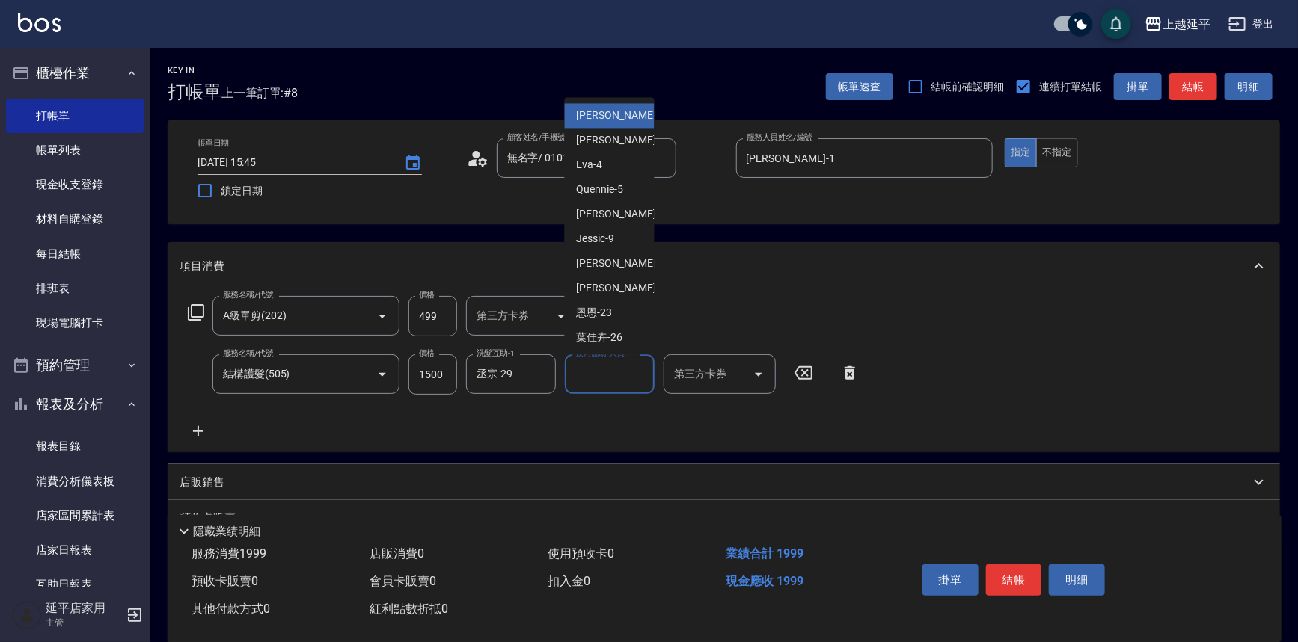
click at [583, 384] on input "技術協助-人員一" at bounding box center [609, 374] width 76 height 26
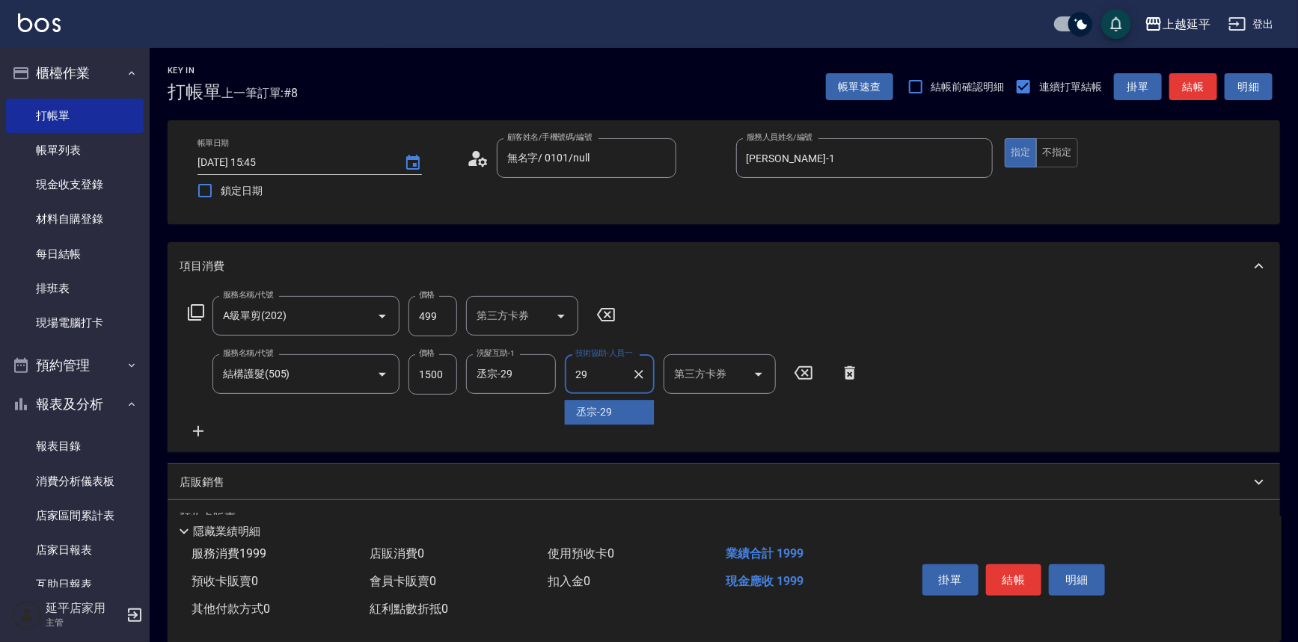
click at [574, 419] on div "丞宗 -29" at bounding box center [610, 412] width 90 height 25
type input "丞宗-29"
click at [1007, 581] on button "結帳" at bounding box center [1014, 580] width 56 height 31
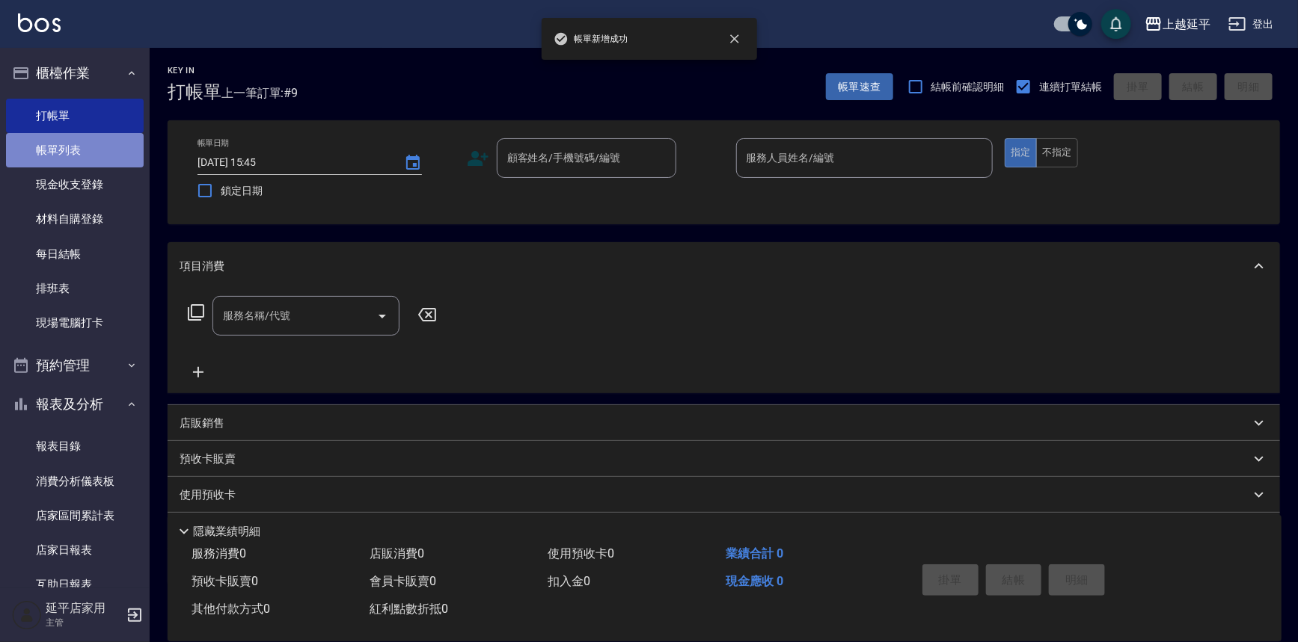
click at [82, 150] on link "帳單列表" at bounding box center [75, 150] width 138 height 34
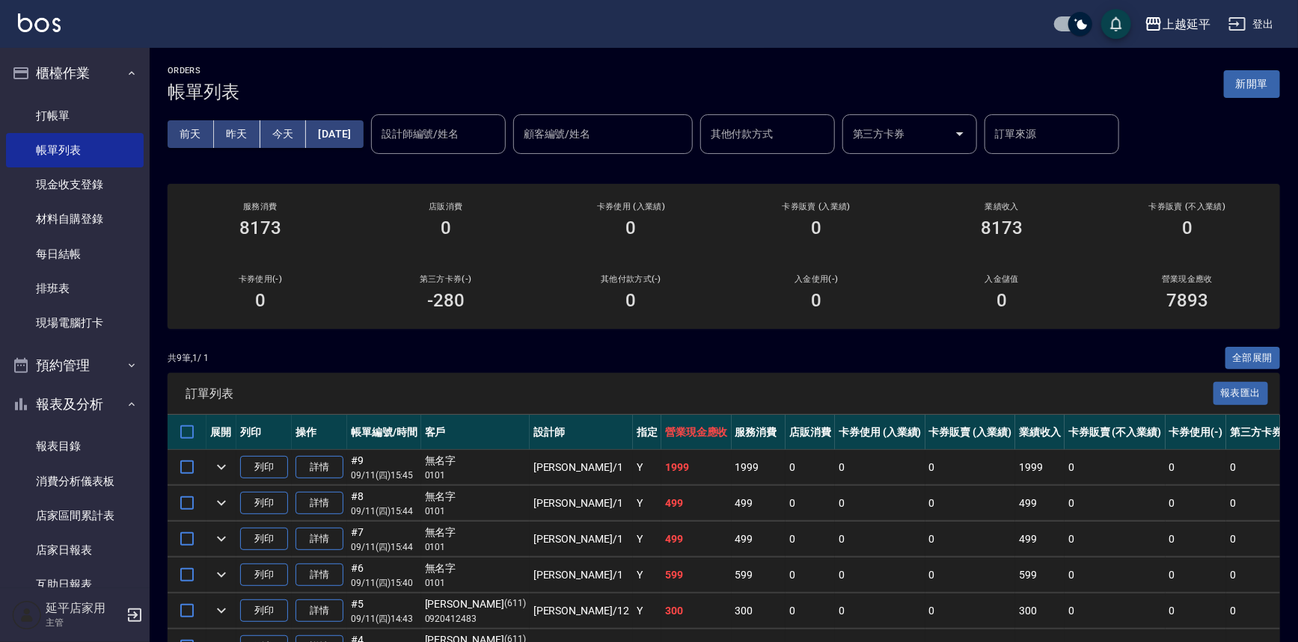
click at [432, 143] on input "設計師編號/姓名" at bounding box center [438, 134] width 121 height 26
click at [435, 181] on div "[PERSON_NAME]-1" at bounding box center [463, 171] width 135 height 25
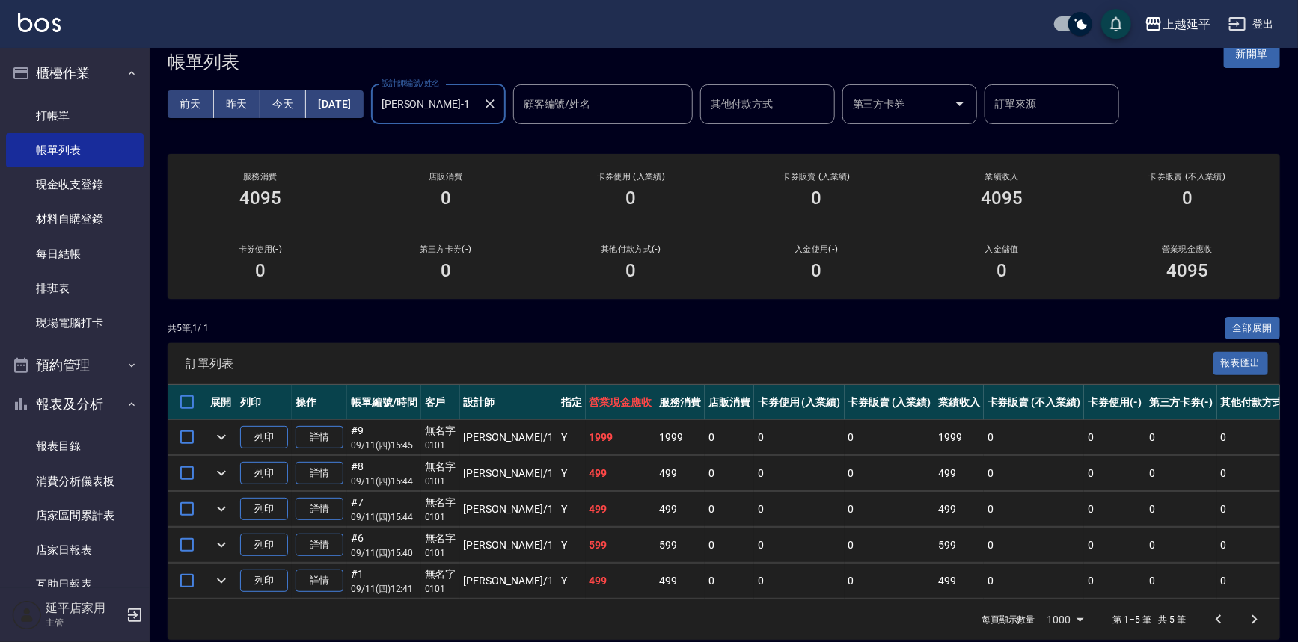
scroll to position [55, 0]
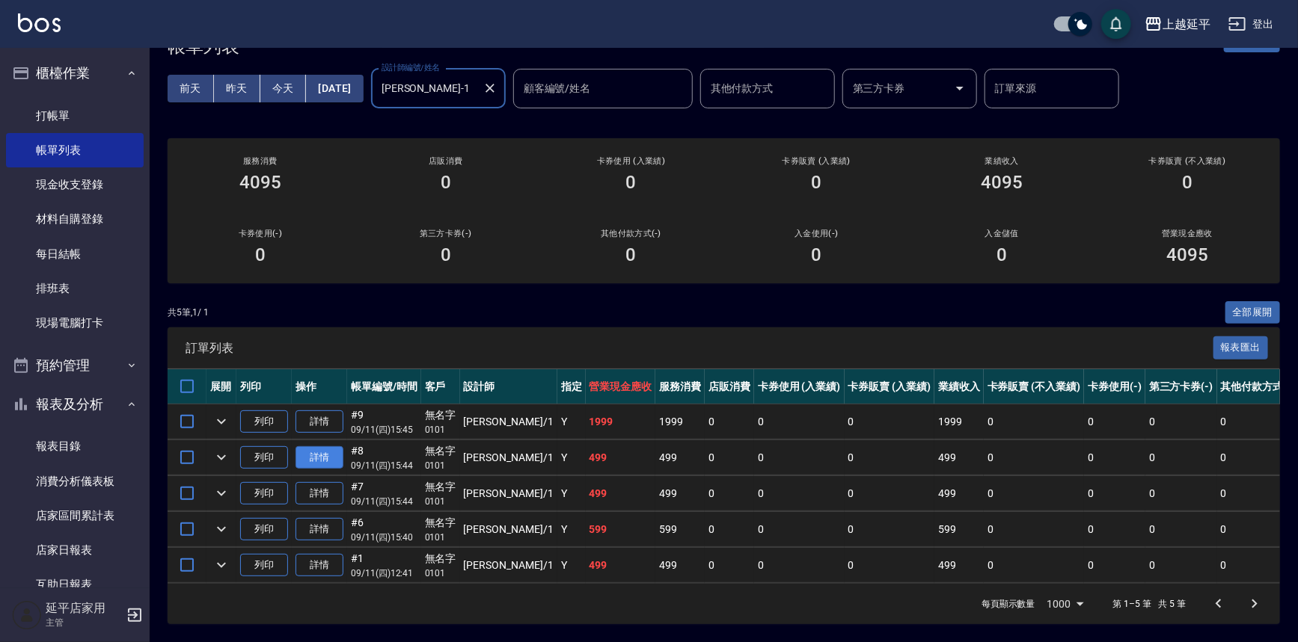
type input "[PERSON_NAME]-1"
click at [327, 447] on link "詳情" at bounding box center [319, 457] width 48 height 23
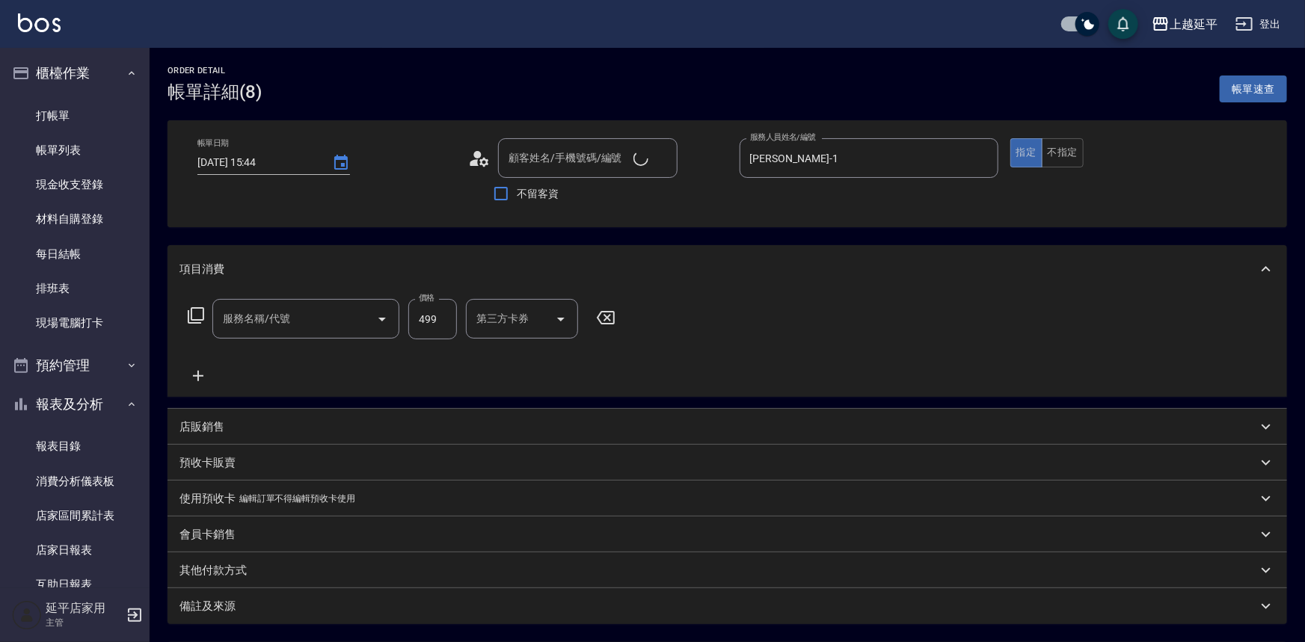
type input "[DATE] 15:44"
type input "[PERSON_NAME]-1"
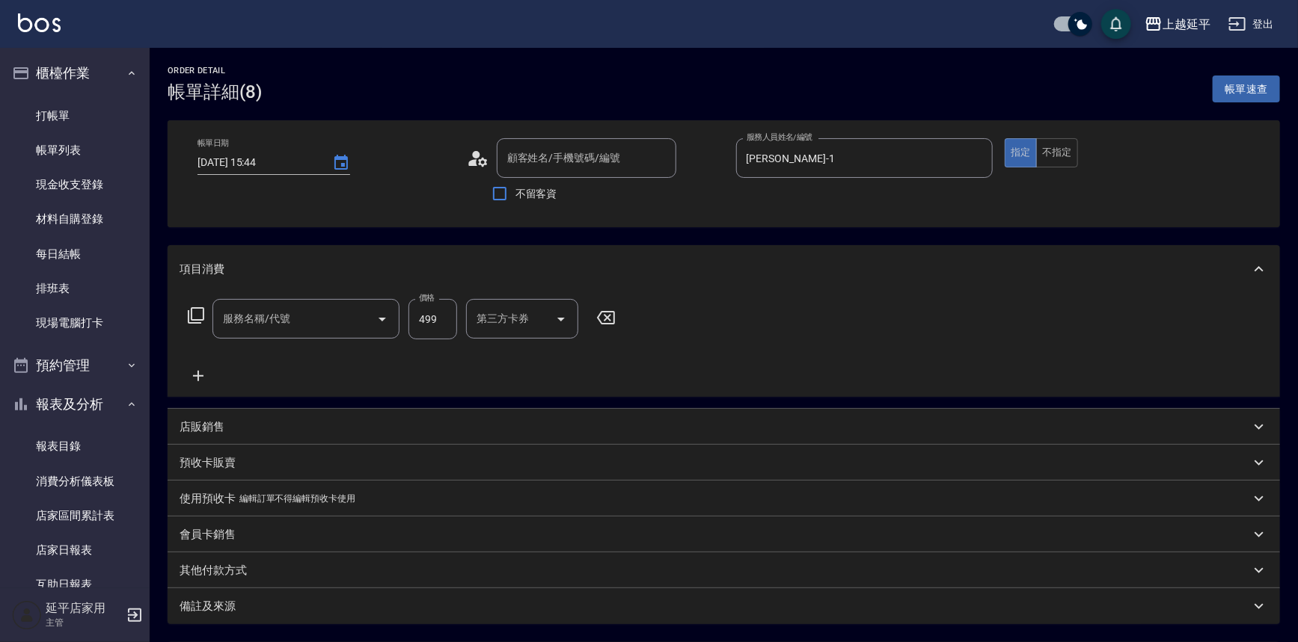
type input "無名字/ 0101/null"
type input "頂級洗髮(104)"
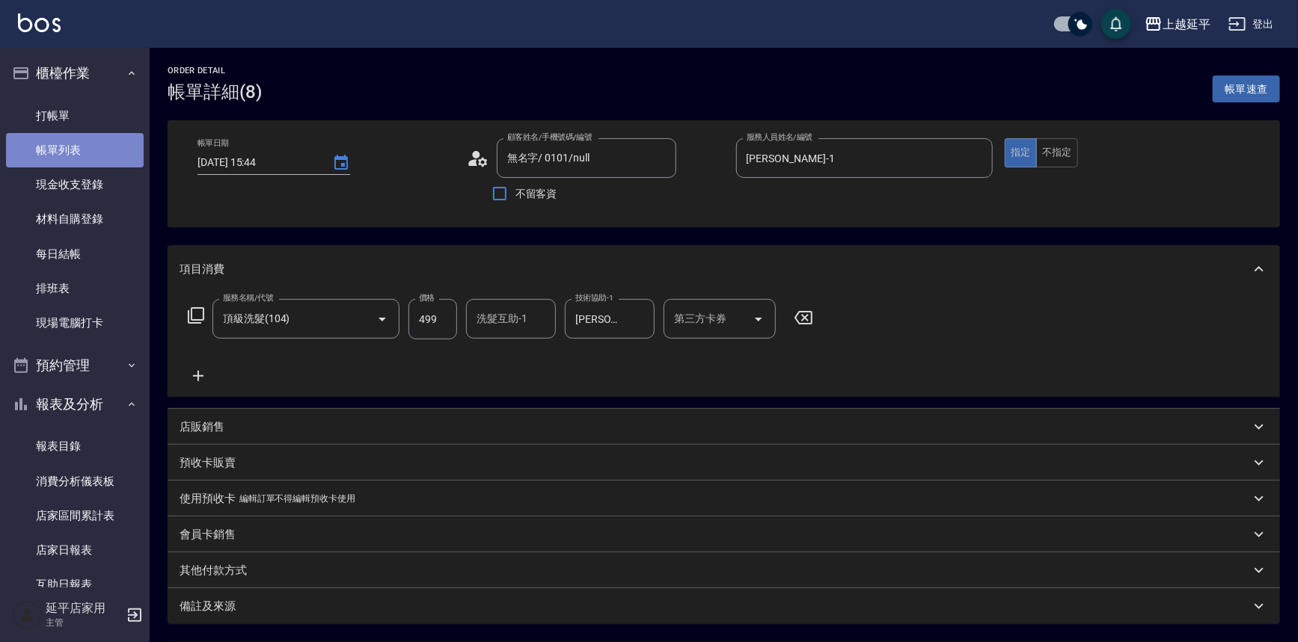
click at [90, 150] on link "帳單列表" at bounding box center [75, 150] width 138 height 34
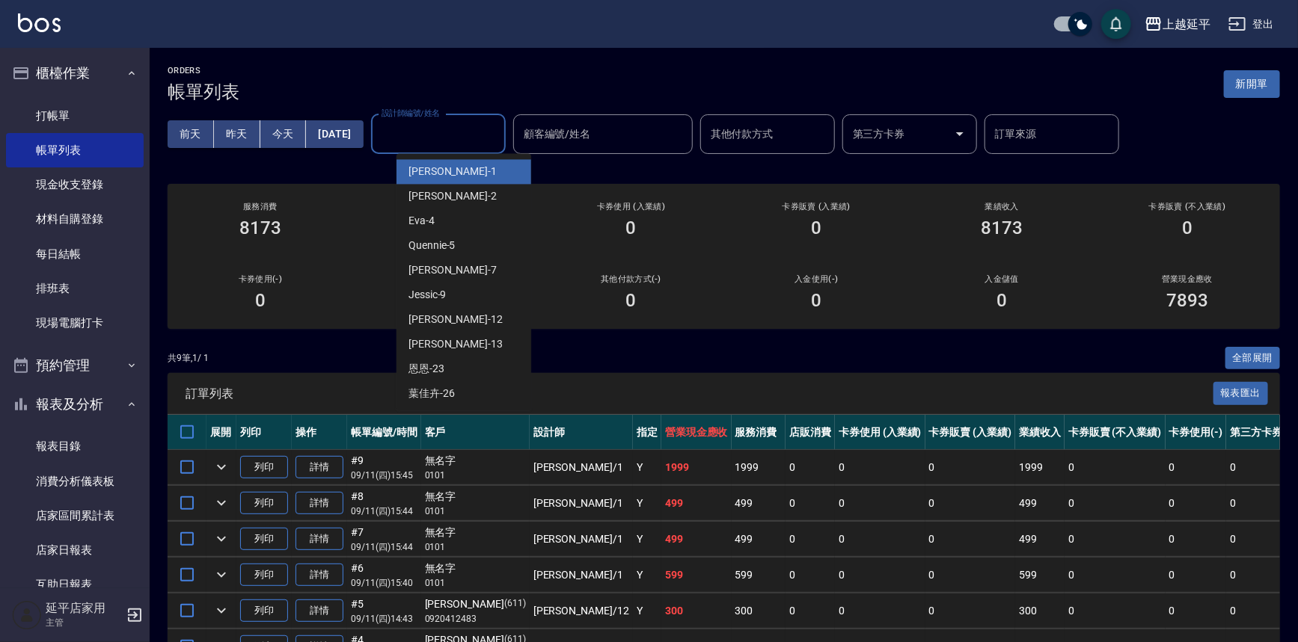
click at [465, 143] on input "設計師編號/姓名" at bounding box center [438, 134] width 121 height 26
click at [477, 178] on div "[PERSON_NAME]-1" at bounding box center [463, 171] width 135 height 25
type input "[PERSON_NAME]-1"
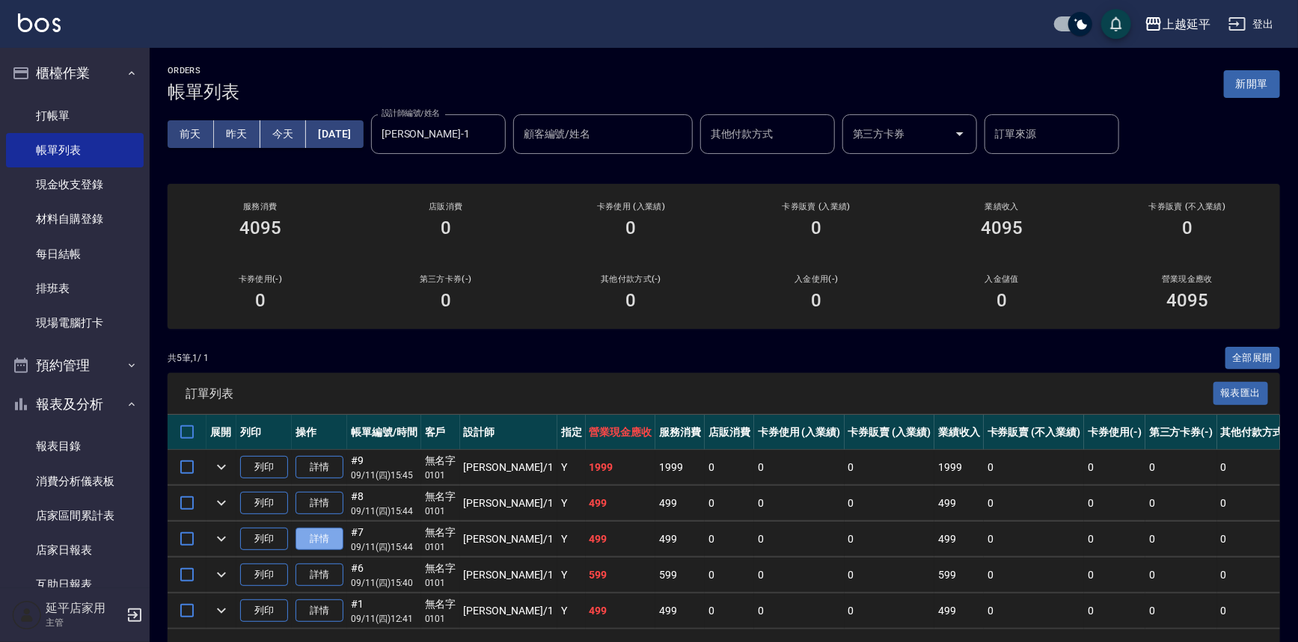
click at [329, 538] on link "詳情" at bounding box center [319, 539] width 48 height 23
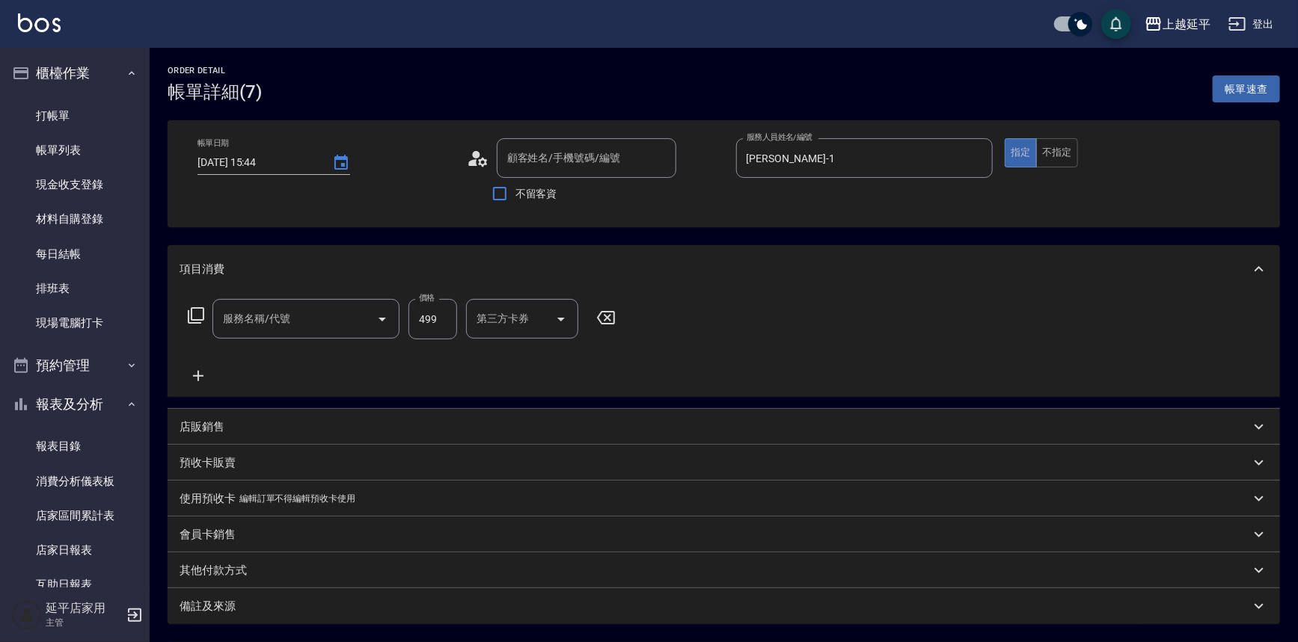
type input "[DATE] 15:44"
type input "[PERSON_NAME]-1"
type input "A級單剪(202)"
type input "無名字/ 0101/null"
click at [67, 123] on link "打帳單" at bounding box center [75, 116] width 138 height 34
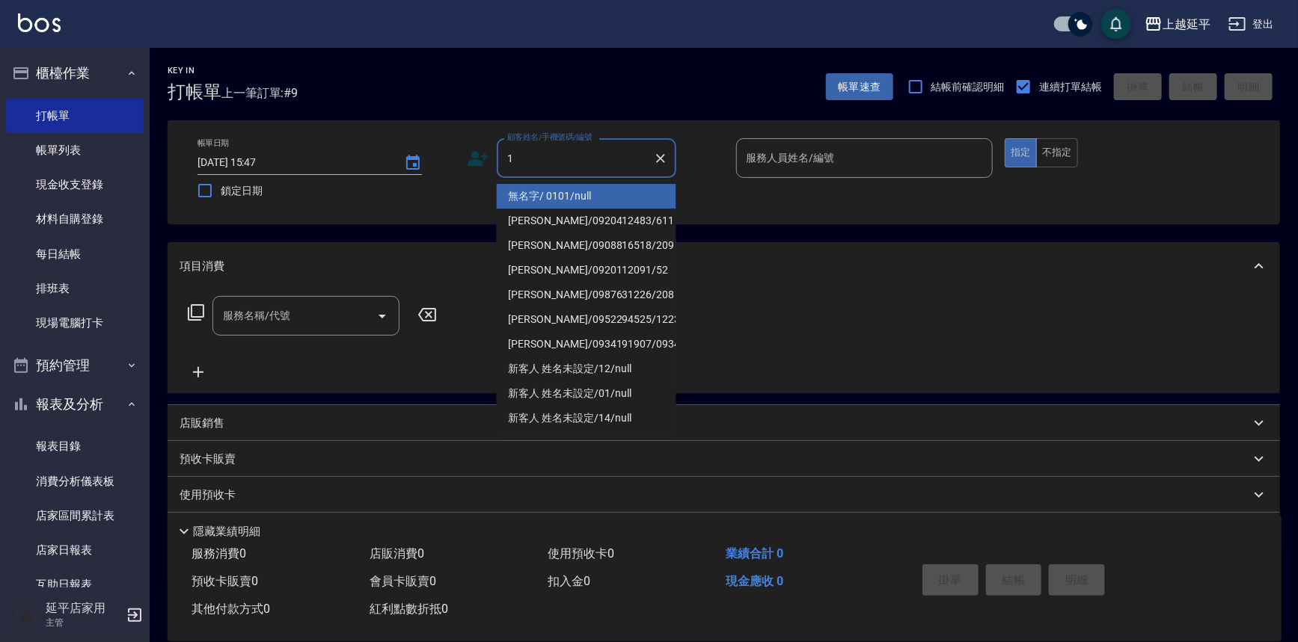
click at [595, 202] on li "無名字/ 0101/null" at bounding box center [586, 196] width 179 height 25
type input "無名字/ 0101/null"
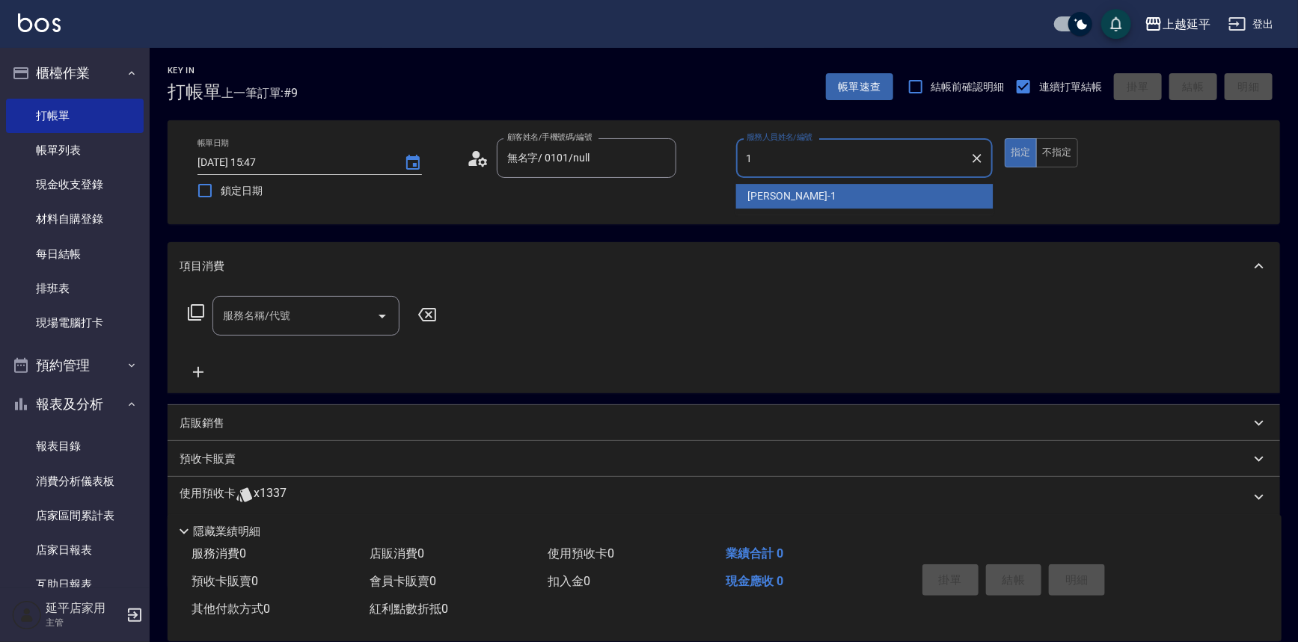
click at [767, 202] on span "[PERSON_NAME]-1" at bounding box center [792, 196] width 88 height 16
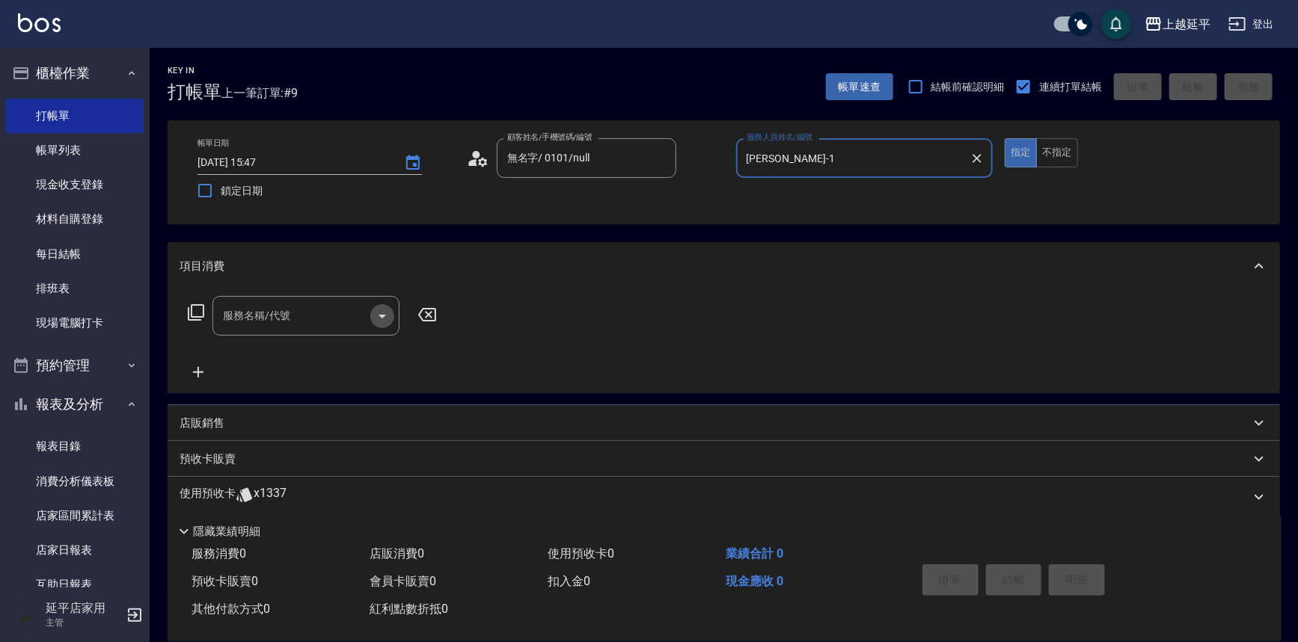
click at [387, 310] on icon "Open" at bounding box center [382, 316] width 18 height 18
type input "[PERSON_NAME]-1"
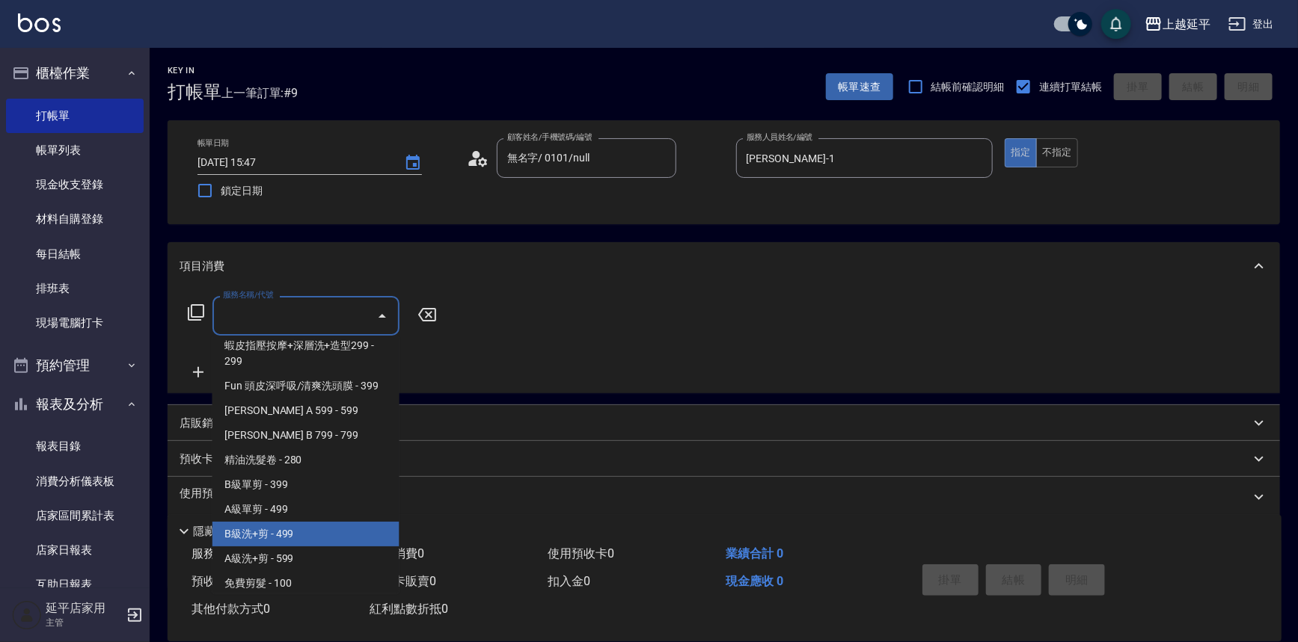
scroll to position [408, 0]
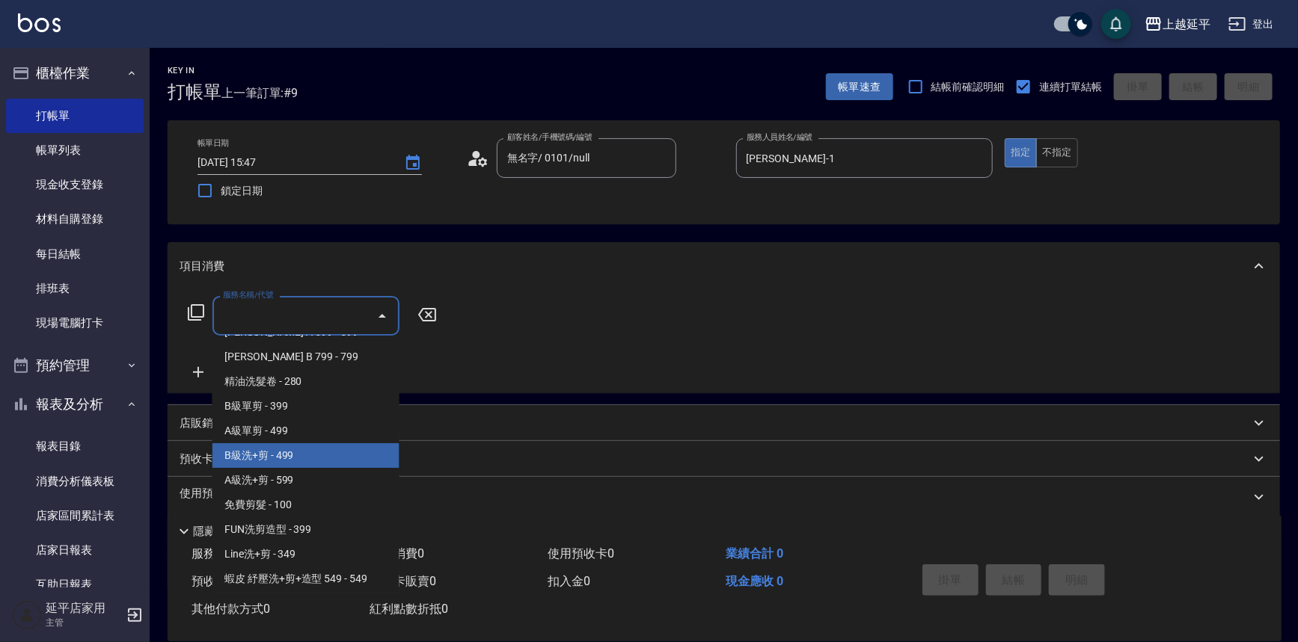
click at [316, 452] on span "B級洗+剪 - 499" at bounding box center [305, 455] width 187 height 25
type input "B級洗+剪(203)"
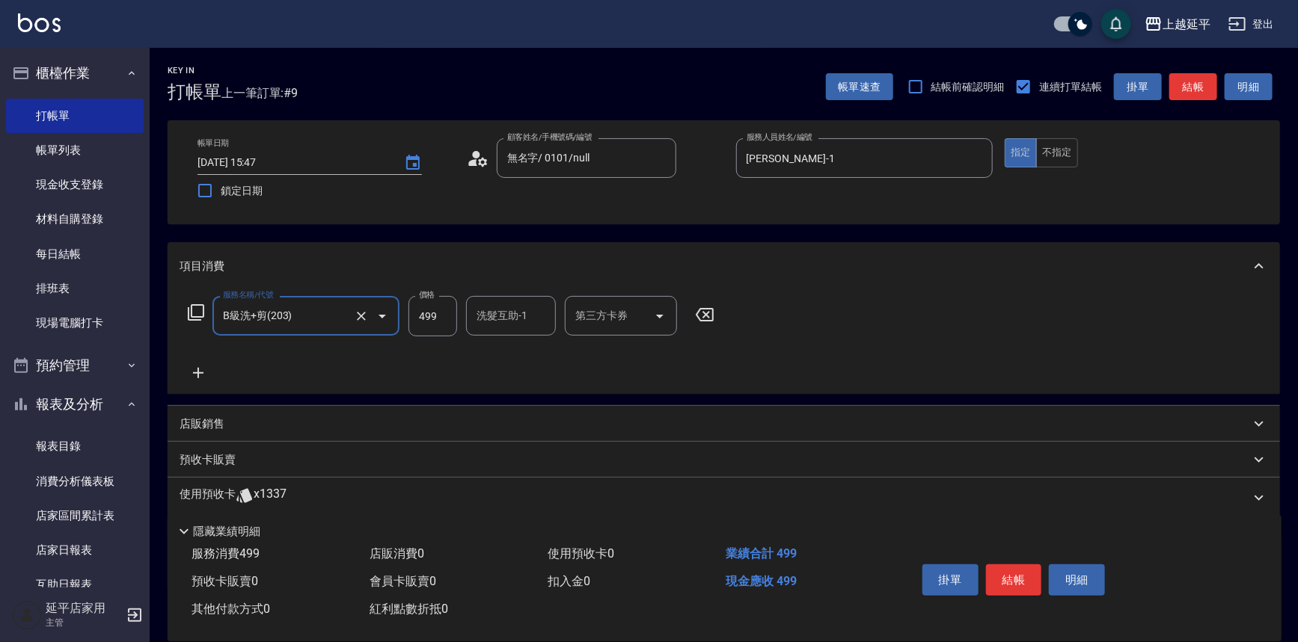
click at [526, 312] on input "洗髮互助-1" at bounding box center [511, 316] width 76 height 26
click at [524, 357] on div "丞宗 -29" at bounding box center [511, 354] width 90 height 25
type input "丞宗-29"
click at [1010, 574] on button "結帳" at bounding box center [1014, 580] width 56 height 31
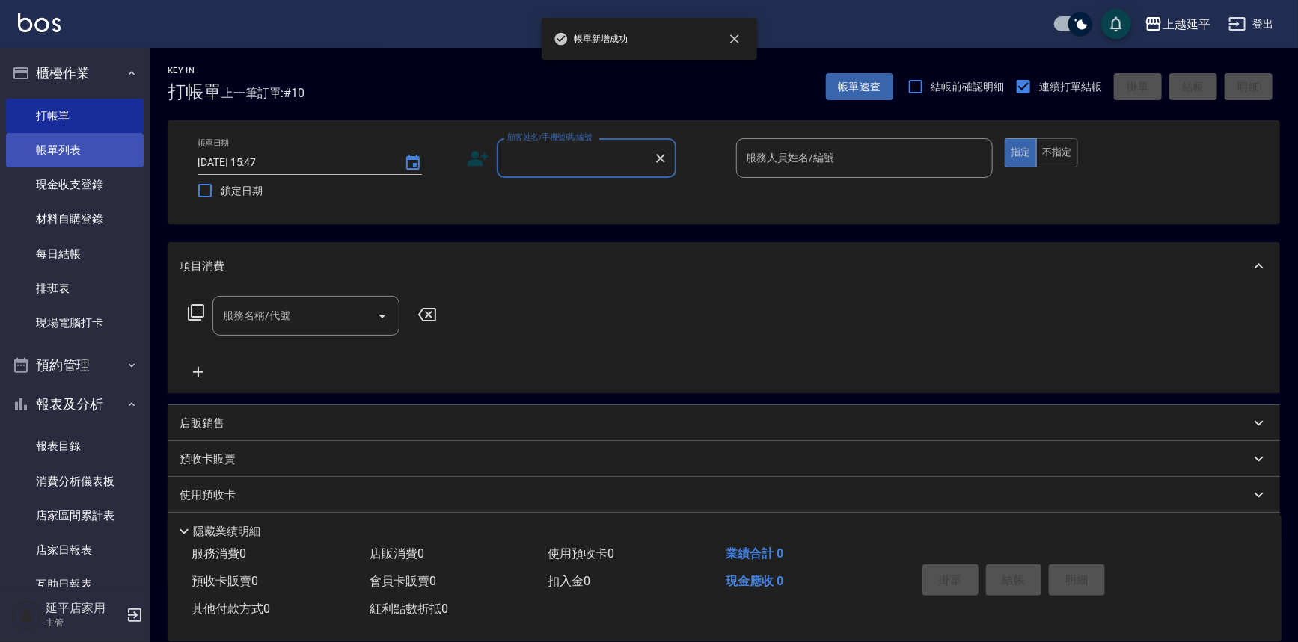
click at [75, 148] on link "帳單列表" at bounding box center [75, 150] width 138 height 34
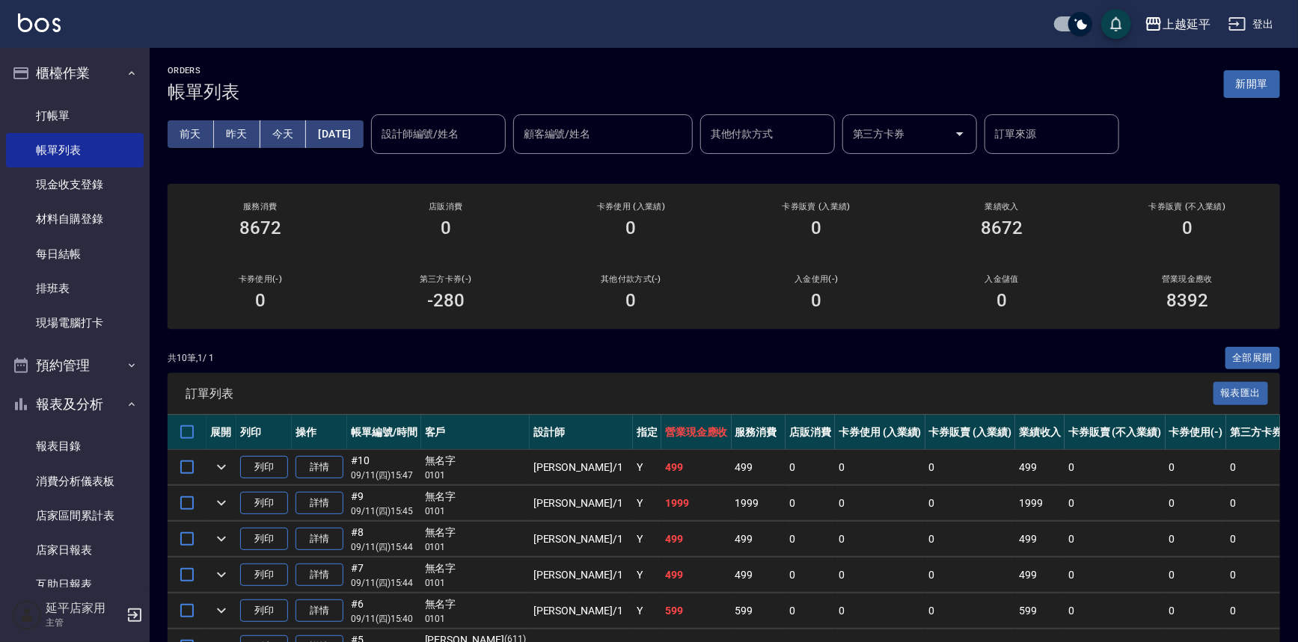
click at [476, 131] on input "設計師編號/姓名" at bounding box center [438, 134] width 121 height 26
click at [471, 174] on div "[PERSON_NAME]-1" at bounding box center [463, 171] width 135 height 25
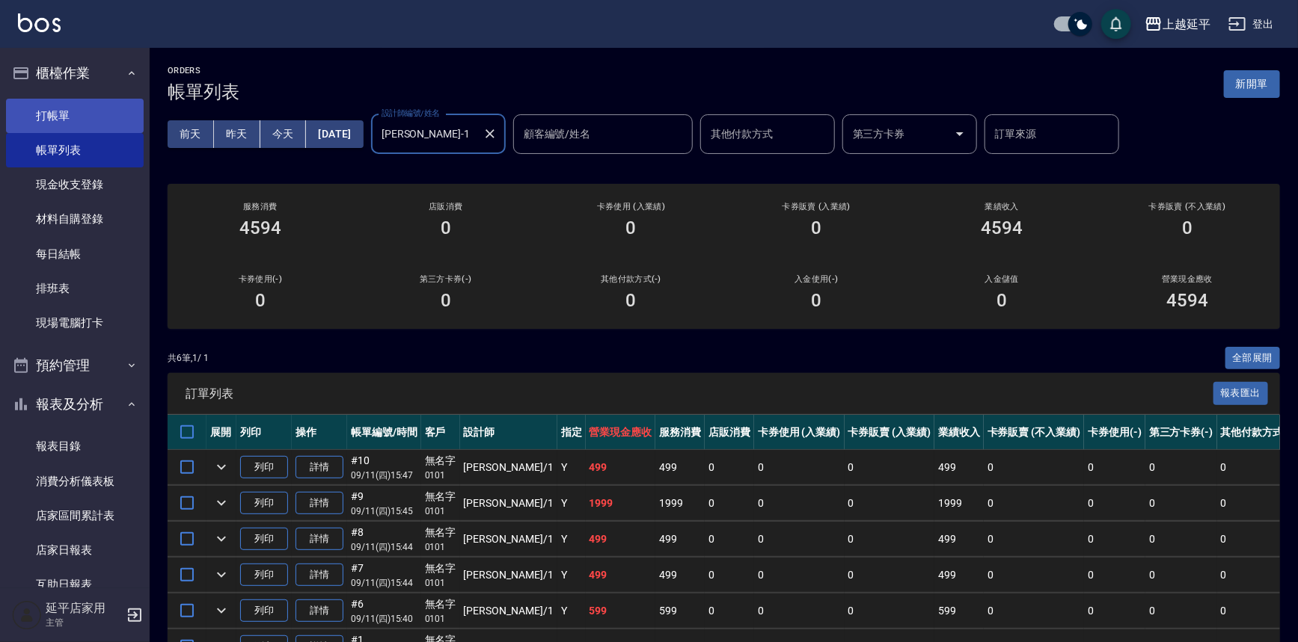
type input "[PERSON_NAME]-1"
click at [72, 121] on link "打帳單" at bounding box center [75, 116] width 138 height 34
